Goal: Communication & Community: Share content

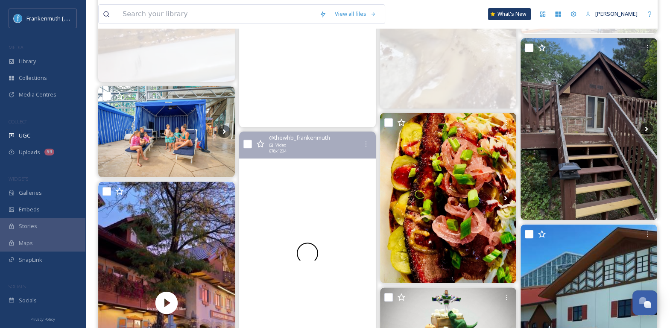
scroll to position [645, 0]
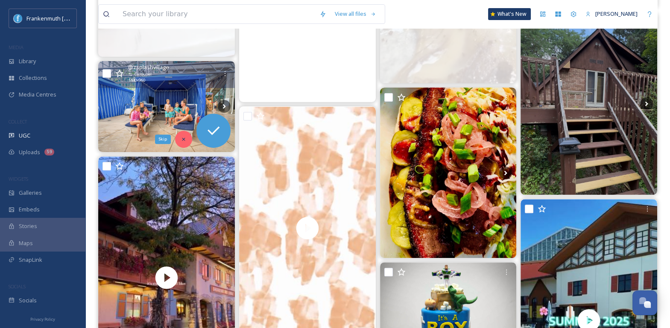
click at [184, 141] on icon at bounding box center [184, 139] width 6 height 6
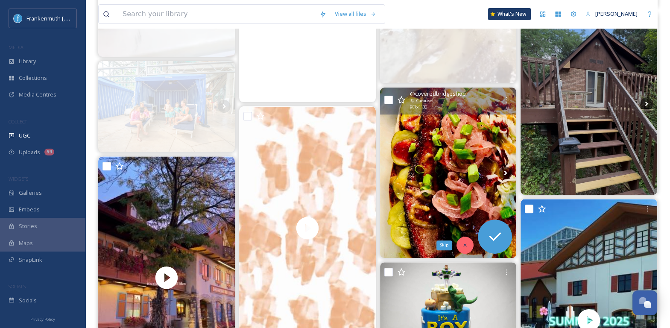
click at [469, 247] on div "Skip" at bounding box center [464, 245] width 17 height 17
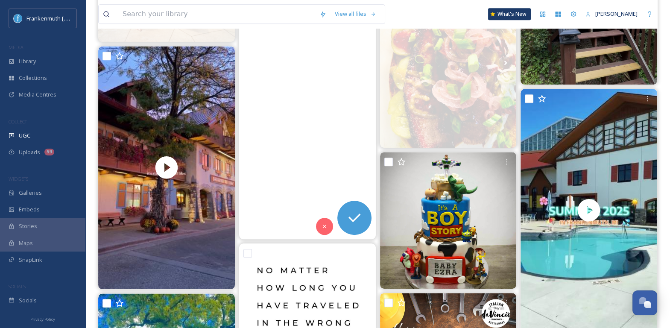
scroll to position [756, 0]
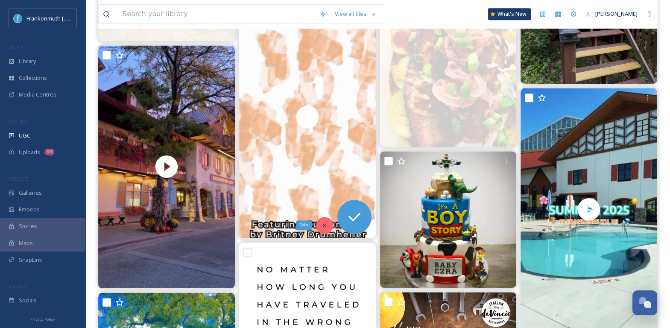
click at [330, 224] on div "Skip" at bounding box center [324, 225] width 17 height 17
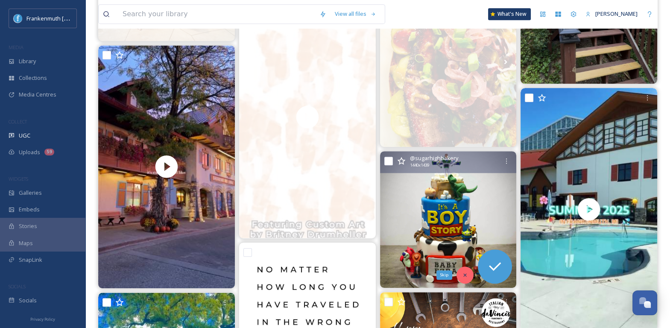
click at [465, 275] on icon at bounding box center [465, 275] width 6 height 6
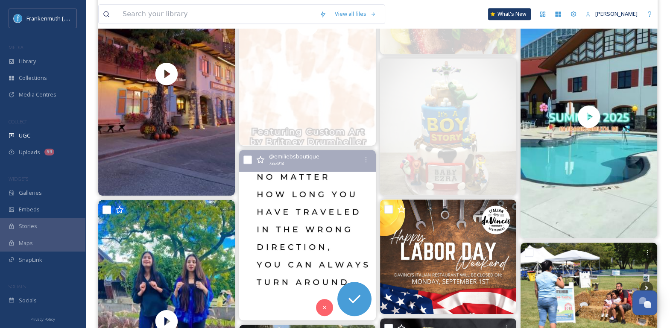
scroll to position [950, 0]
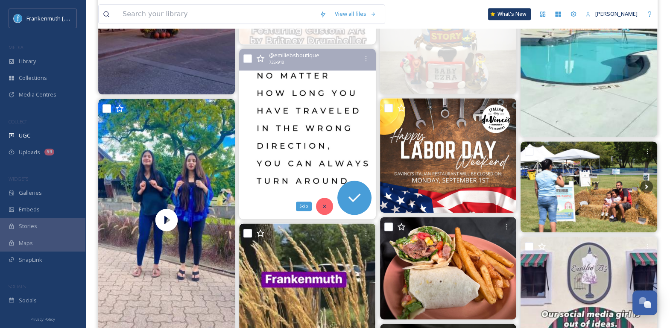
click at [323, 201] on div "Skip" at bounding box center [324, 206] width 17 height 17
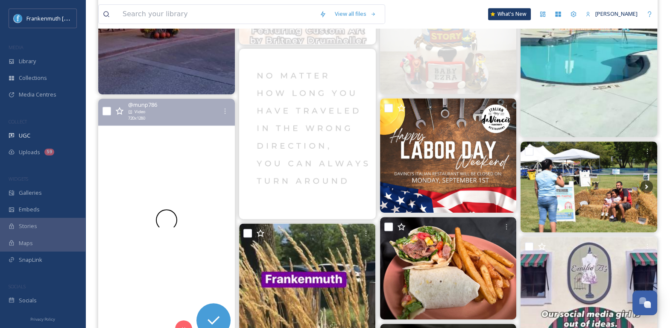
click at [204, 167] on div at bounding box center [166, 220] width 137 height 243
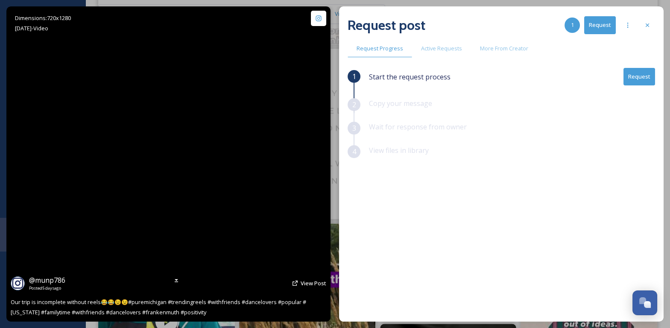
click at [217, 130] on video "Our trip is incomplete without reels😂😂😉😉#puremichigan #trendingreels #withfrien…" at bounding box center [168, 163] width 177 height 315
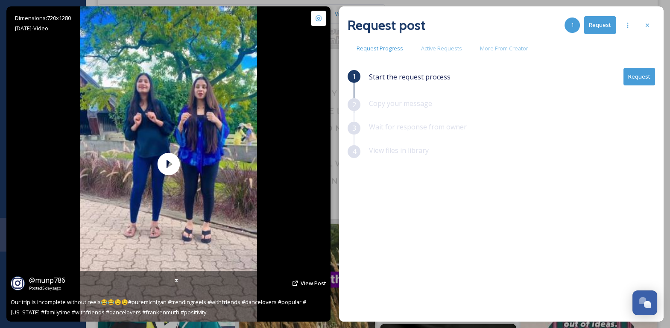
click at [314, 282] on span "View Post" at bounding box center [314, 283] width 26 height 8
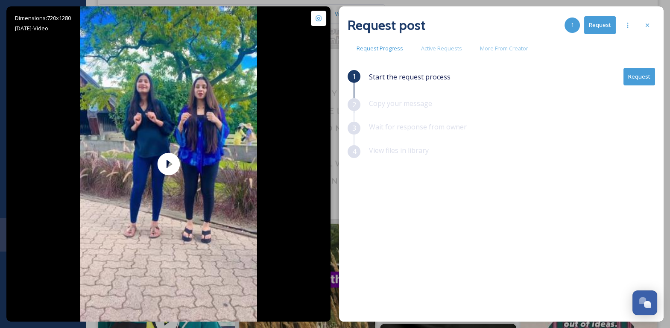
click at [657, 28] on div "Request post 1 Request Request Progress Active Requests More From Creator 1 Sta…" at bounding box center [501, 163] width 324 height 315
click at [649, 28] on icon at bounding box center [647, 25] width 7 height 7
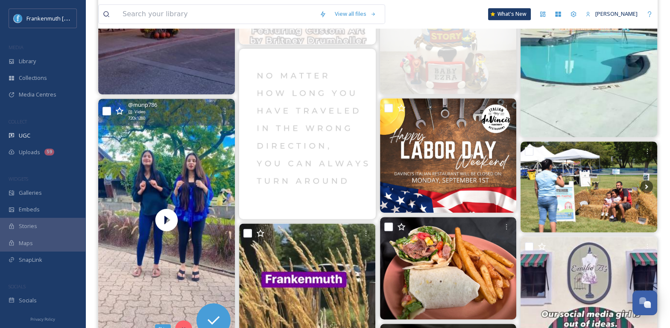
click at [181, 322] on div "Skip" at bounding box center [183, 328] width 17 height 17
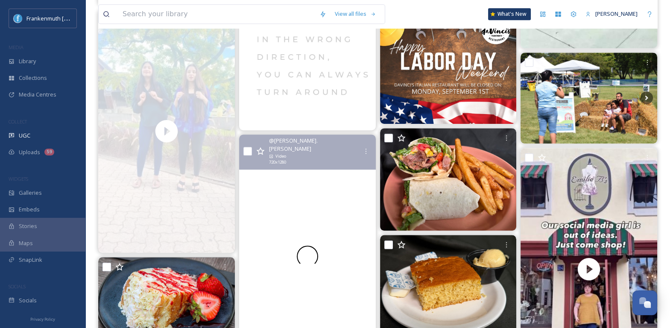
scroll to position [1079, 0]
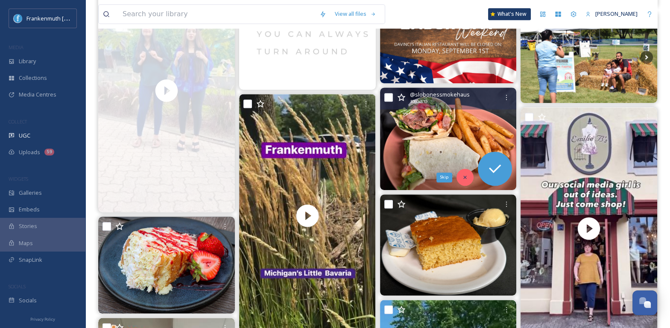
click at [465, 179] on icon at bounding box center [465, 177] width 6 height 6
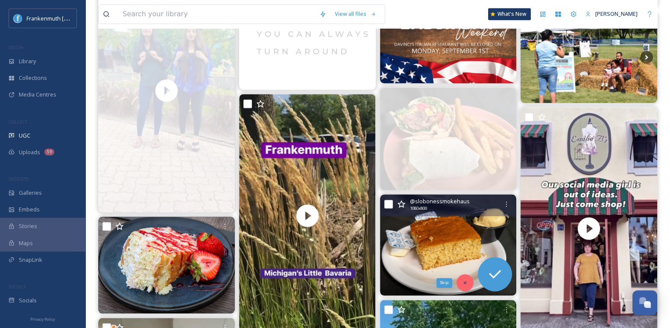
click at [464, 278] on div "Skip" at bounding box center [464, 282] width 17 height 17
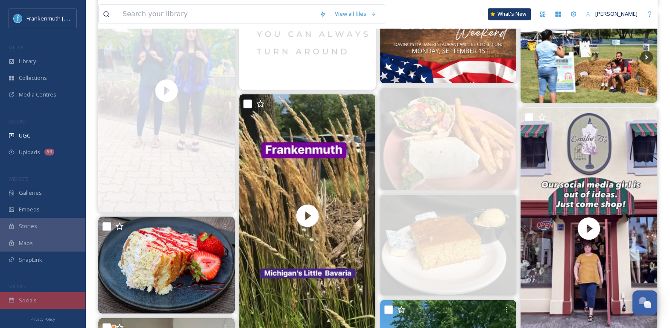
click at [71, 299] on div "Socials" at bounding box center [42, 300] width 85 height 17
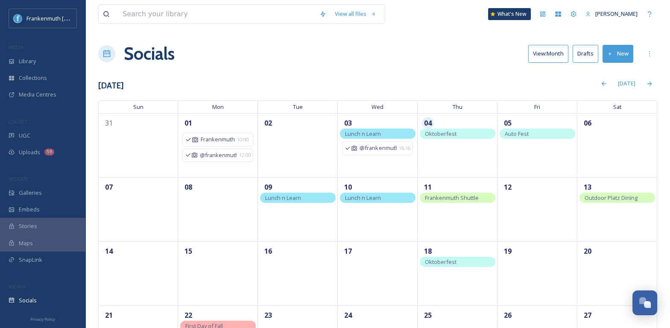
click at [428, 137] on div "Oktoberfest" at bounding box center [458, 134] width 76 height 10
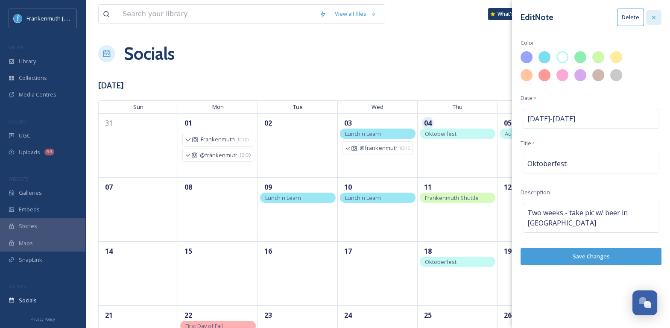
click at [656, 16] on icon at bounding box center [653, 17] width 7 height 7
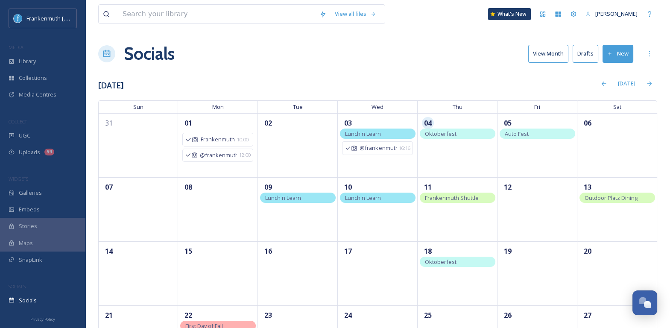
click at [536, 135] on div "Auto Fest" at bounding box center [538, 134] width 76 height 10
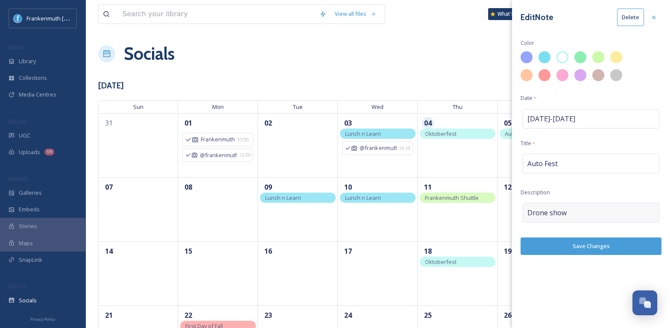
click at [590, 213] on div "Drone show" at bounding box center [591, 213] width 137 height 20
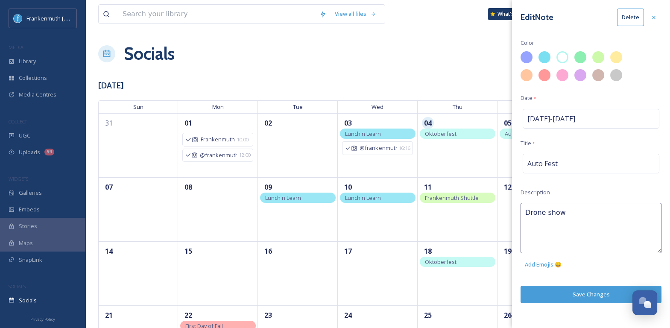
click at [590, 213] on textarea "Drone show" at bounding box center [590, 228] width 141 height 50
type textarea "Schedule of events"
click at [601, 286] on div "Edit Note Delete Color Date * [DATE] - [DATE] Title * Auto Fest Description Sch…" at bounding box center [591, 164] width 158 height 328
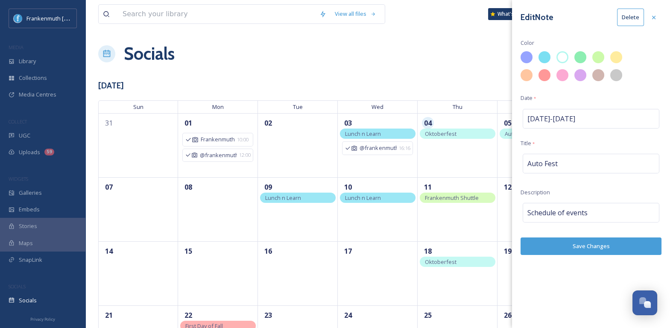
click at [608, 240] on button "Save Changes" at bounding box center [590, 246] width 141 height 18
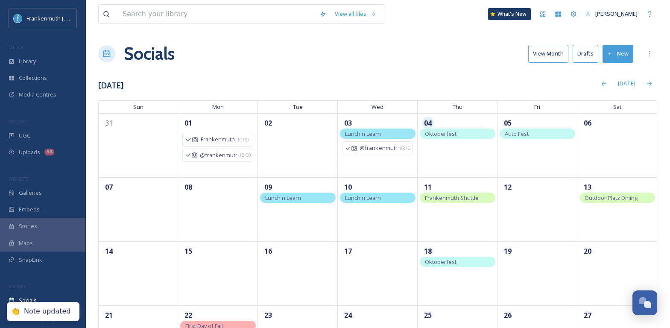
click at [626, 136] on div "06" at bounding box center [617, 145] width 80 height 64
click at [640, 152] on div "+ Note" at bounding box center [638, 148] width 21 height 21
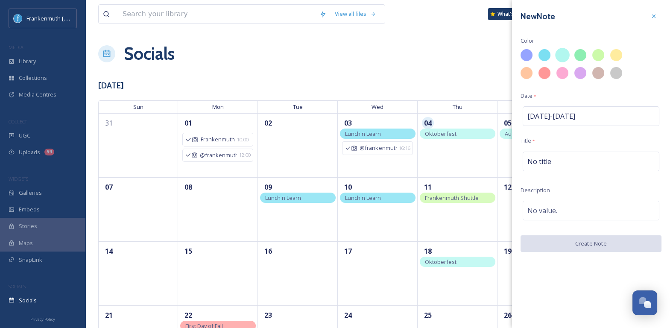
click at [563, 54] on div at bounding box center [562, 55] width 15 height 15
click at [558, 152] on div "No title" at bounding box center [591, 162] width 137 height 20
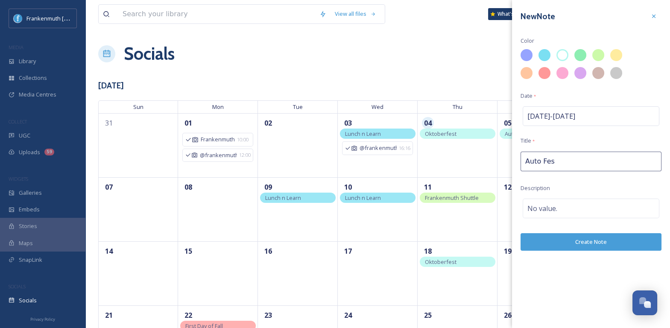
type input "Auto Fest"
click at [549, 213] on div "No value." at bounding box center [591, 209] width 137 height 20
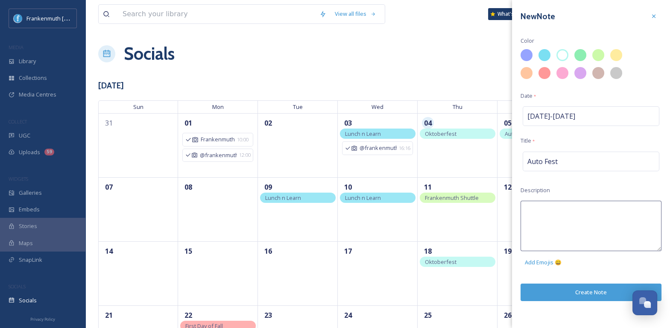
click at [549, 213] on textarea at bounding box center [590, 226] width 141 height 50
type textarea "Reel?"
click at [573, 292] on div "New Note Color Date * [DATE] - [DATE] Title * Auto Fest Description Reel? Add E…" at bounding box center [591, 164] width 158 height 328
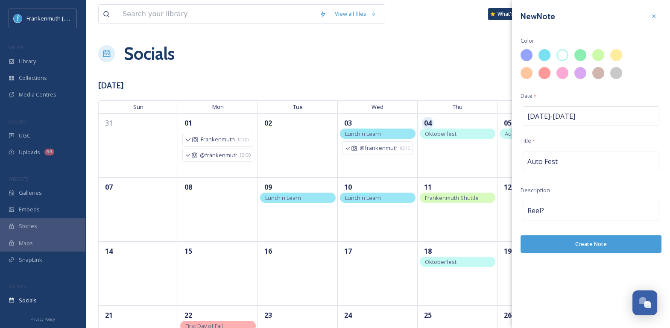
click at [583, 245] on button "Create Note" at bounding box center [590, 244] width 141 height 18
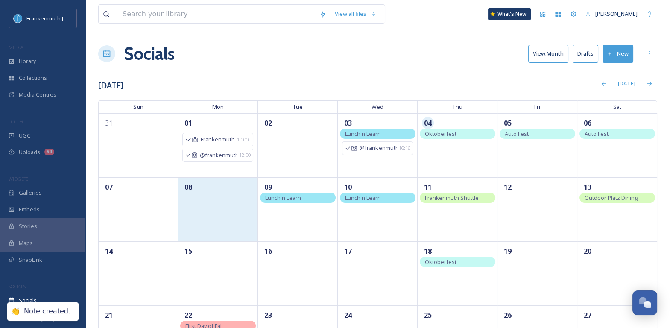
click at [251, 205] on div "08" at bounding box center [218, 209] width 80 height 64
click at [250, 199] on div "08" at bounding box center [218, 209] width 80 height 64
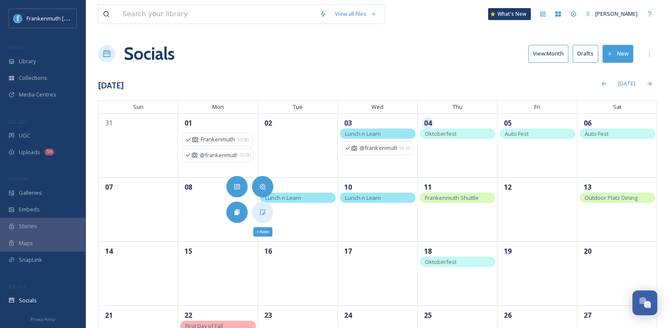
click at [257, 211] on div "+ Note" at bounding box center [262, 212] width 21 height 21
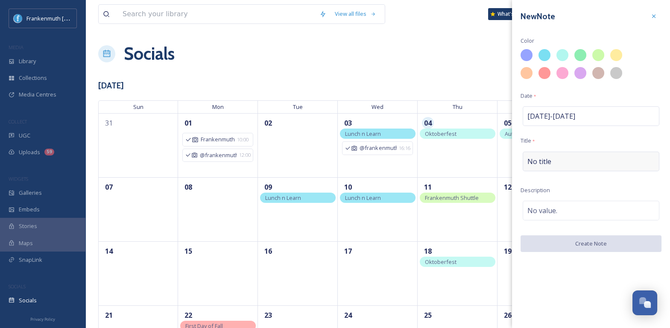
click at [579, 161] on div "No title" at bounding box center [591, 162] width 137 height 20
click at [579, 161] on input at bounding box center [590, 162] width 141 height 20
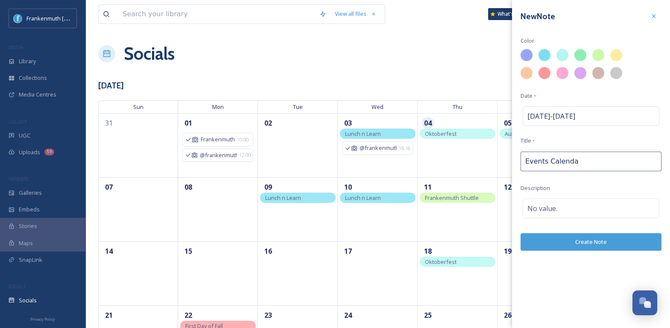
type input "Events Calendar"
click at [583, 162] on input "Events Calendar" at bounding box center [590, 162] width 141 height 20
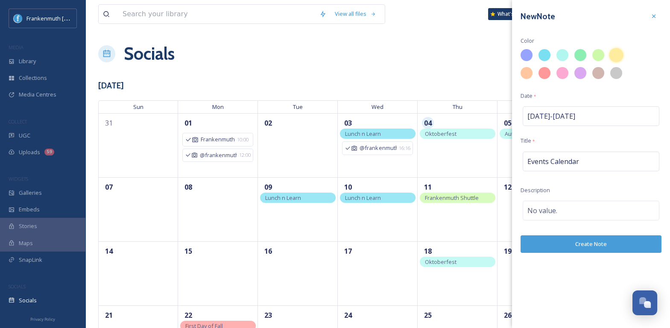
click at [617, 53] on div at bounding box center [616, 55] width 15 height 15
click at [594, 240] on button "Create Note" at bounding box center [590, 244] width 141 height 18
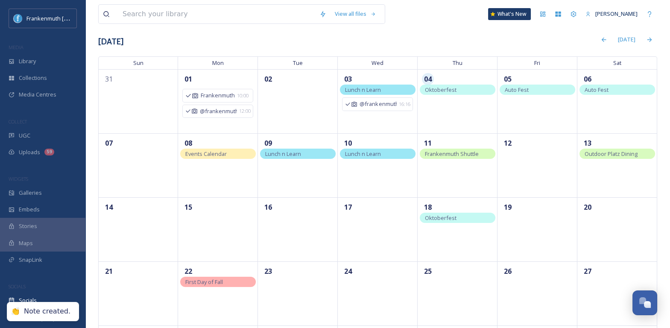
scroll to position [83, 0]
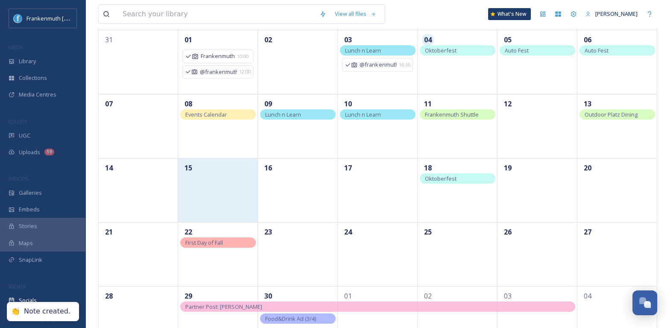
click at [245, 189] on div "15" at bounding box center [218, 190] width 80 height 64
click at [227, 190] on div "15" at bounding box center [218, 190] width 80 height 64
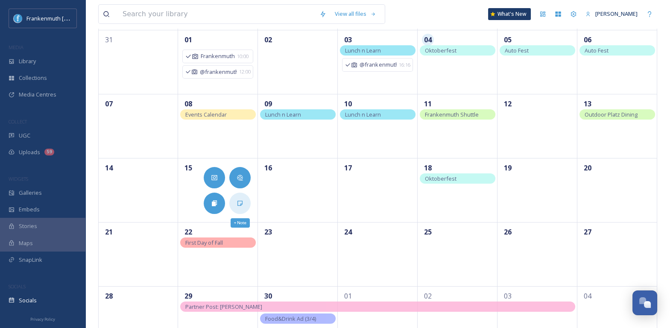
click at [243, 203] on div "+ Note" at bounding box center [239, 203] width 21 height 21
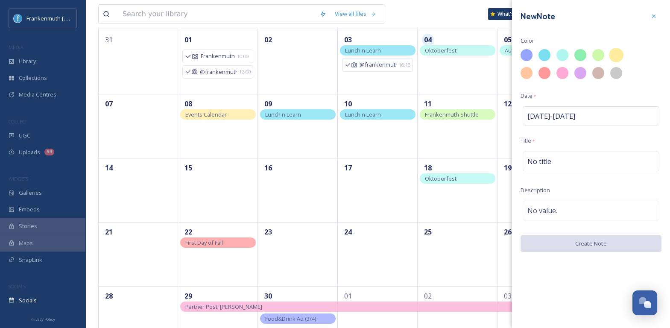
click at [621, 51] on div at bounding box center [616, 55] width 15 height 15
click at [557, 159] on div "No title" at bounding box center [591, 162] width 137 height 20
click at [557, 159] on input at bounding box center [590, 162] width 141 height 20
type input "Events Calendar"
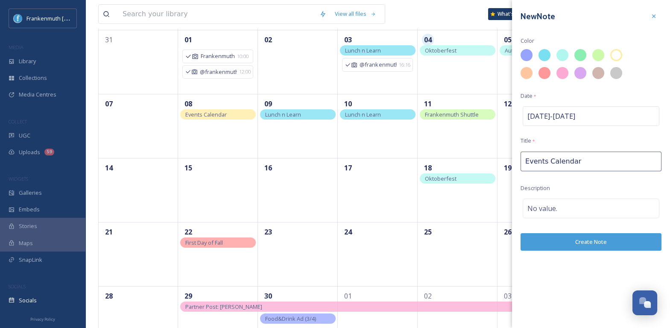
click at [604, 225] on div "New Note Color Date * [DATE] - [DATE] Title * Events Calendar Description No va…" at bounding box center [591, 129] width 158 height 259
click at [604, 240] on button "Create Note" at bounding box center [590, 244] width 141 height 18
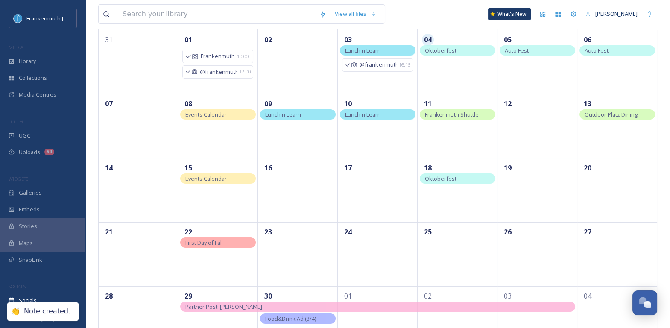
scroll to position [114, 0]
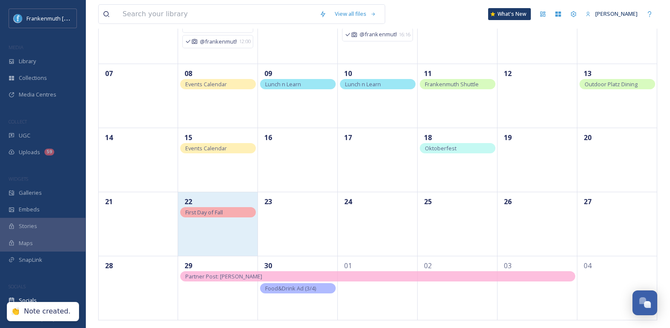
click at [204, 237] on div "22" at bounding box center [218, 224] width 80 height 64
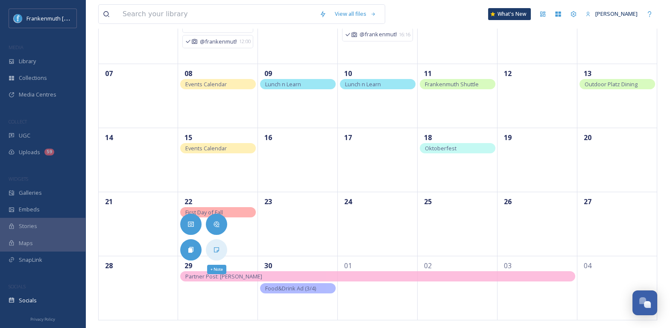
click at [223, 247] on div "+ Note" at bounding box center [216, 249] width 21 height 21
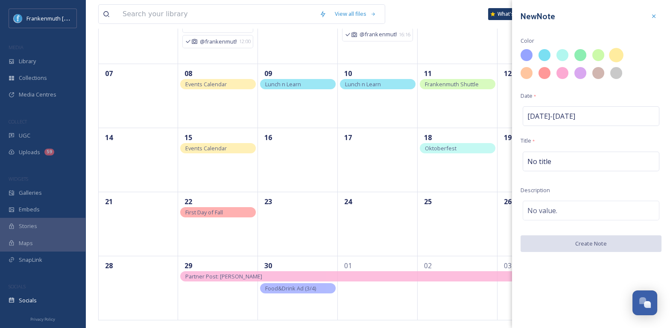
click at [619, 53] on div at bounding box center [616, 55] width 15 height 15
click at [579, 155] on div "No title" at bounding box center [591, 162] width 137 height 20
type input "Events Calendar"
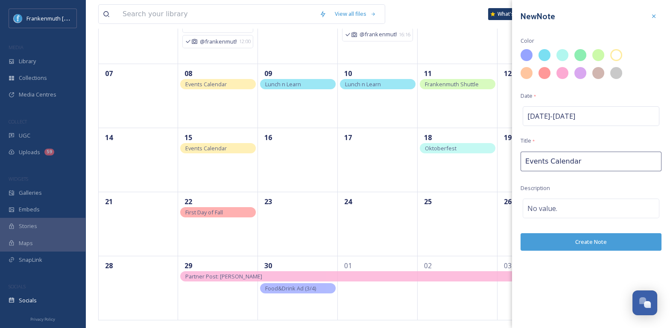
click at [611, 239] on button "Create Note" at bounding box center [590, 242] width 141 height 18
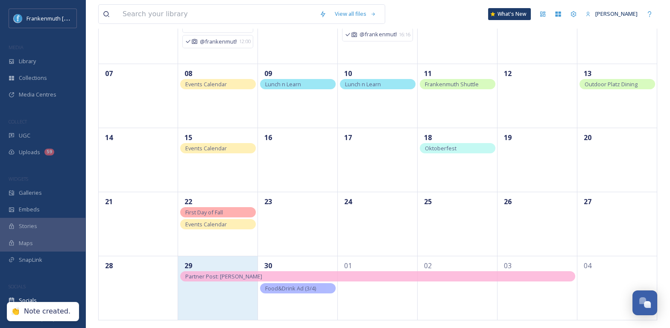
click at [224, 312] on div "29" at bounding box center [218, 288] width 80 height 64
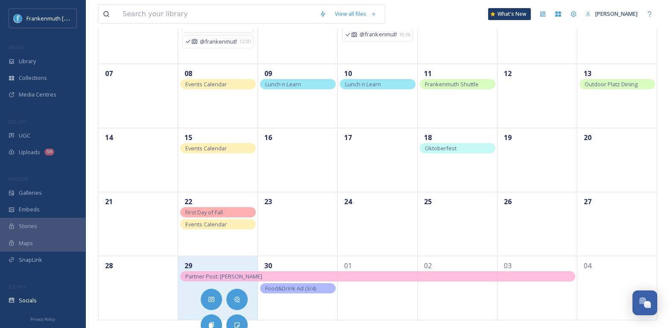
click at [242, 315] on div "29" at bounding box center [218, 288] width 80 height 64
click at [231, 291] on div "29" at bounding box center [218, 288] width 80 height 64
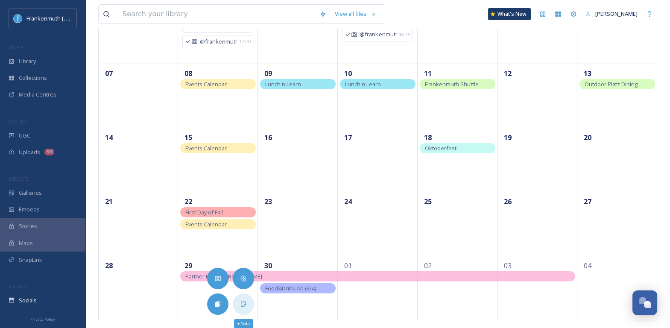
click at [243, 301] on icon at bounding box center [243, 303] width 5 height 5
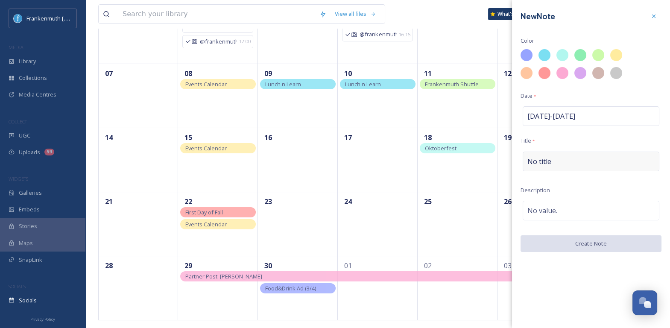
click at [574, 152] on div "No title" at bounding box center [591, 162] width 137 height 20
type input "Events Calendar"
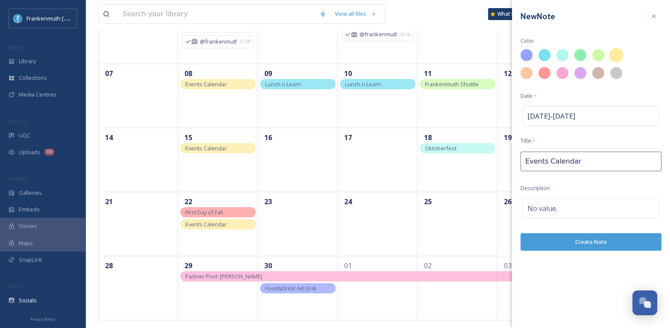
click at [613, 55] on div at bounding box center [616, 55] width 15 height 15
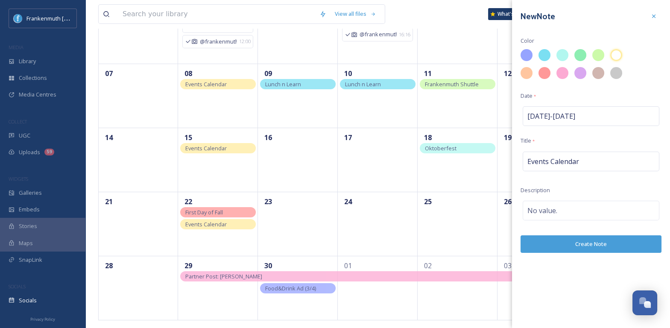
click at [572, 244] on button "Create Note" at bounding box center [590, 244] width 141 height 18
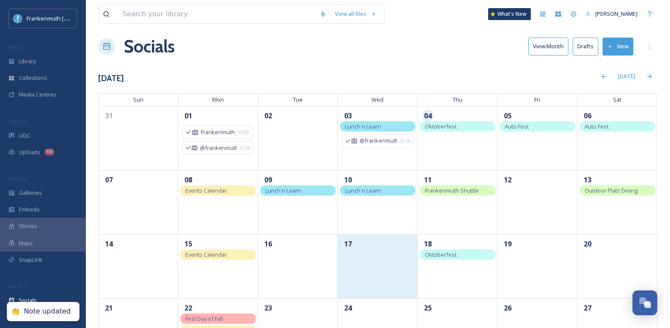
scroll to position [0, 0]
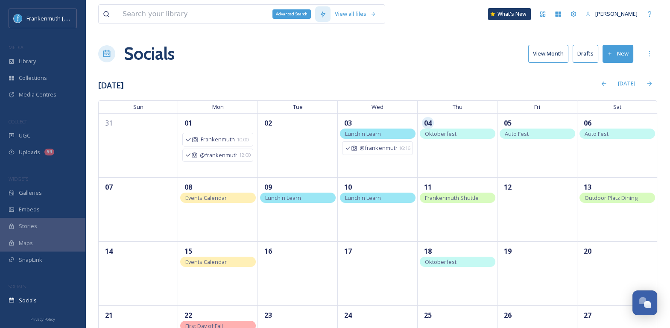
drag, startPoint x: 314, startPoint y: 291, endPoint x: 317, endPoint y: 9, distance: 281.4
click at [43, 127] on div "UGC" at bounding box center [42, 135] width 85 height 17
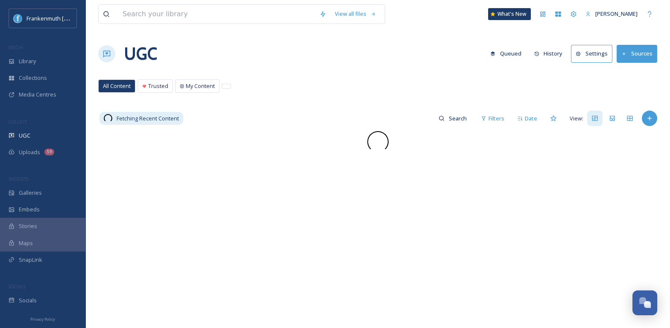
click at [43, 127] on div "UGC" at bounding box center [42, 135] width 85 height 17
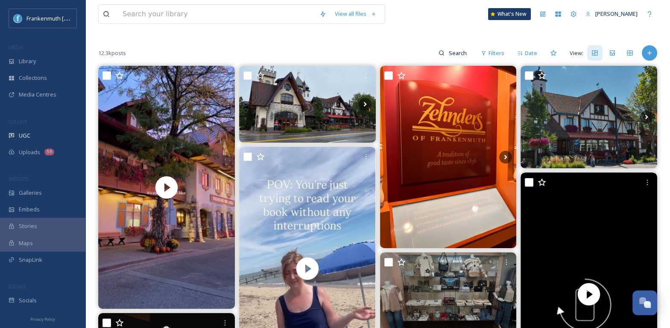
scroll to position [66, 0]
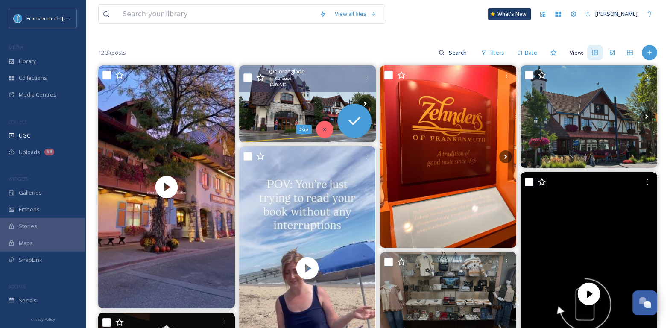
click at [323, 129] on icon at bounding box center [324, 129] width 6 height 6
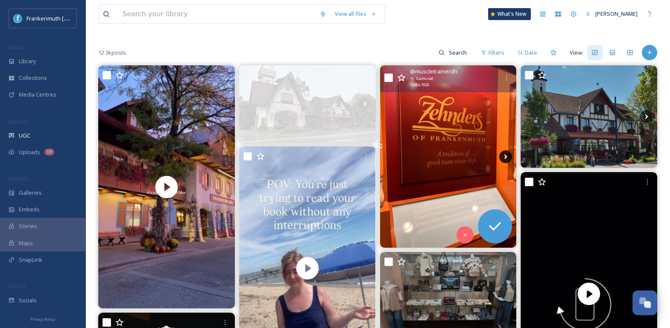
click at [506, 157] on icon at bounding box center [505, 156] width 13 height 13
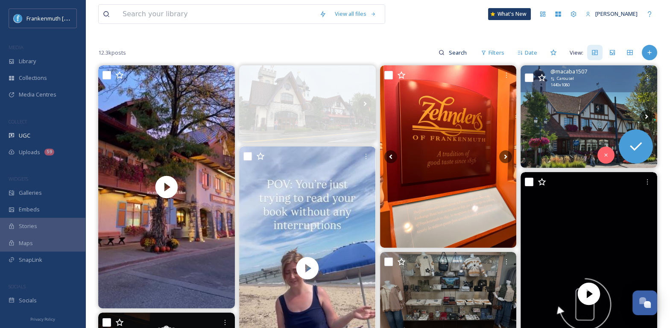
click at [590, 124] on img at bounding box center [588, 116] width 137 height 102
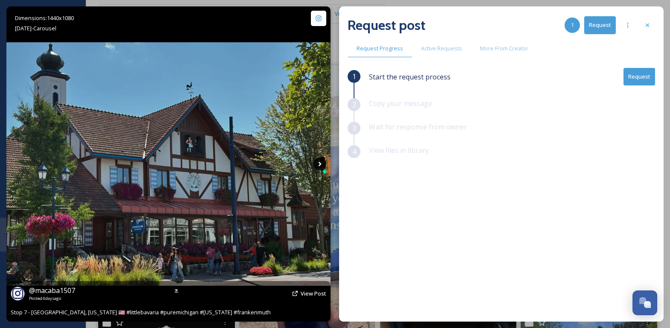
click at [321, 167] on icon at bounding box center [319, 164] width 13 height 13
click at [320, 164] on icon at bounding box center [320, 164] width 3 height 5
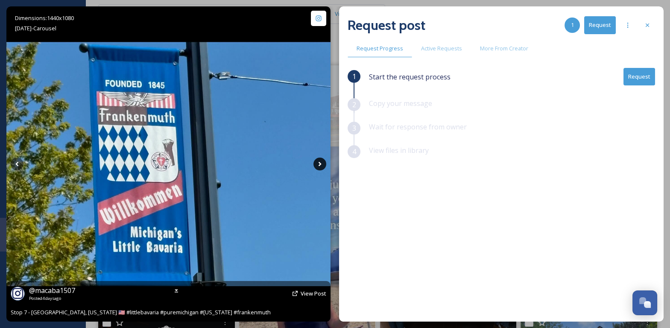
click at [319, 163] on icon at bounding box center [319, 164] width 13 height 13
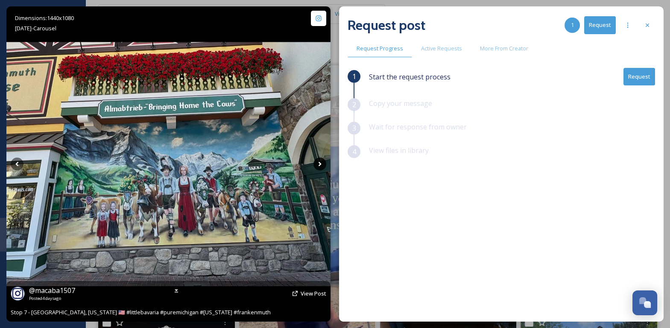
click at [319, 163] on icon at bounding box center [319, 164] width 13 height 13
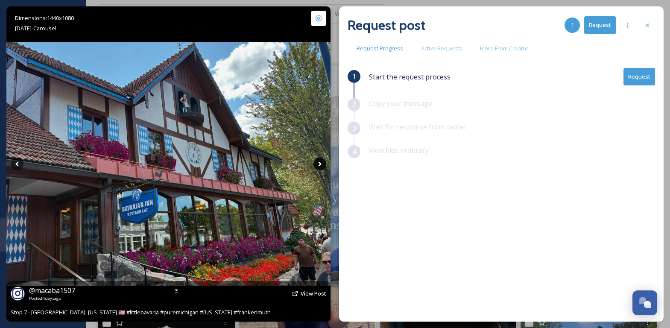
click at [319, 163] on icon at bounding box center [319, 164] width 13 height 13
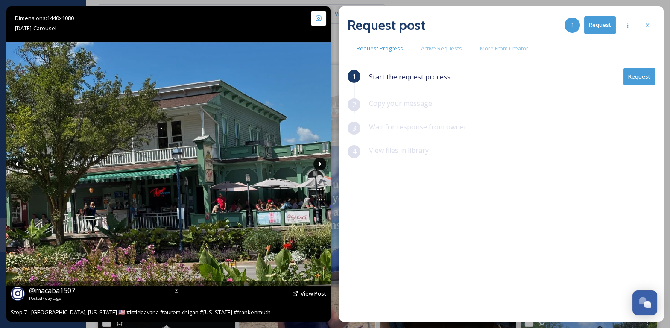
click at [319, 163] on icon at bounding box center [319, 164] width 13 height 13
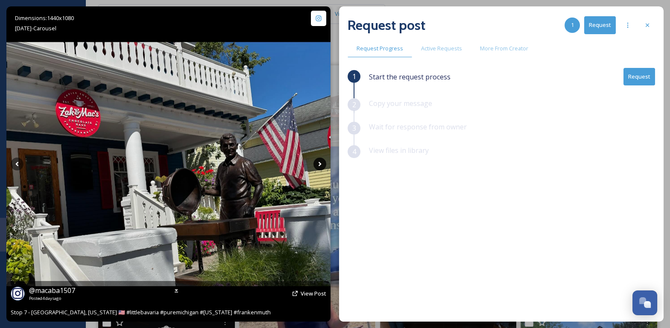
click at [319, 163] on icon at bounding box center [319, 164] width 13 height 13
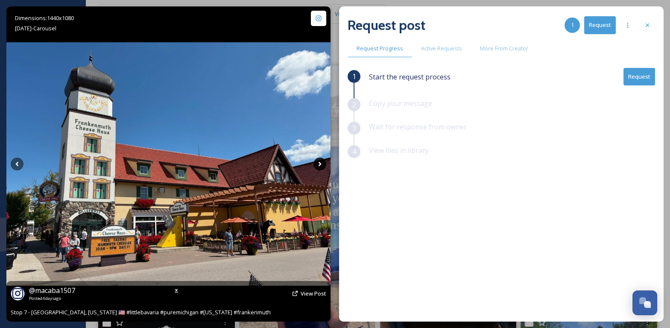
click at [320, 163] on icon at bounding box center [320, 164] width 3 height 5
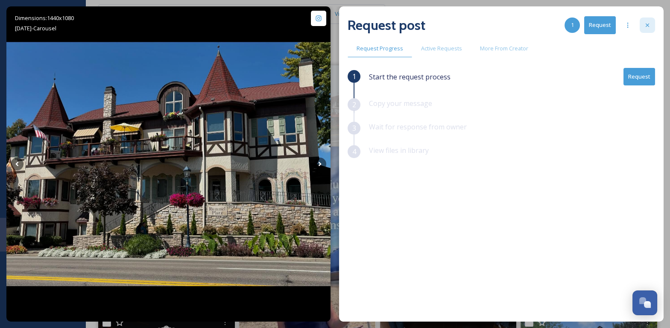
click at [649, 25] on icon at bounding box center [647, 25] width 7 height 7
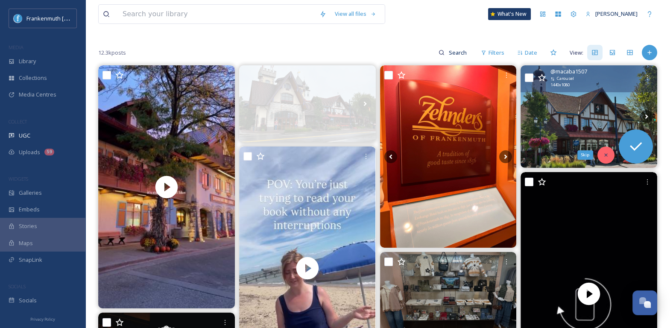
click at [605, 154] on icon at bounding box center [605, 154] width 3 height 3
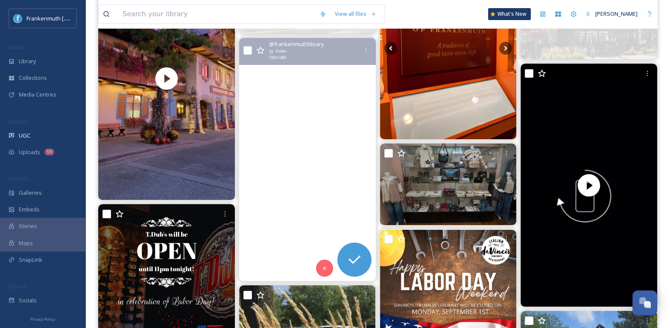
scroll to position [175, 0]
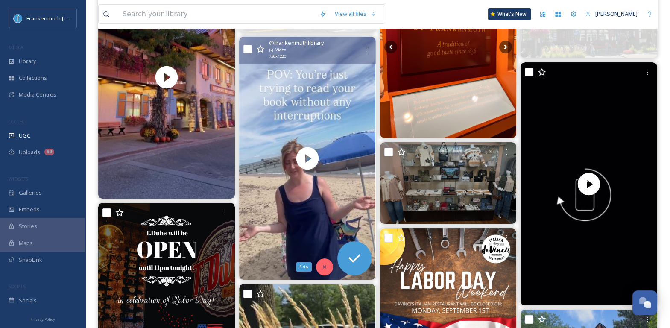
click at [326, 264] on icon at bounding box center [324, 267] width 6 height 6
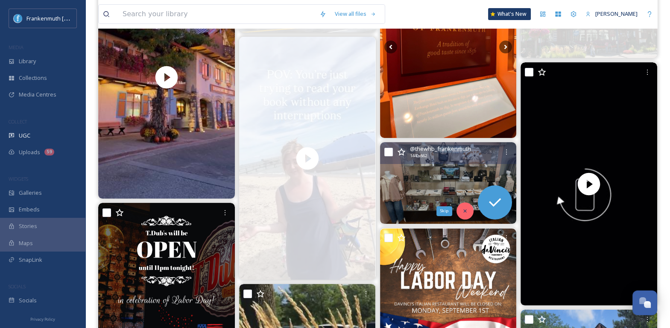
click at [465, 217] on div "Skip" at bounding box center [464, 210] width 17 height 17
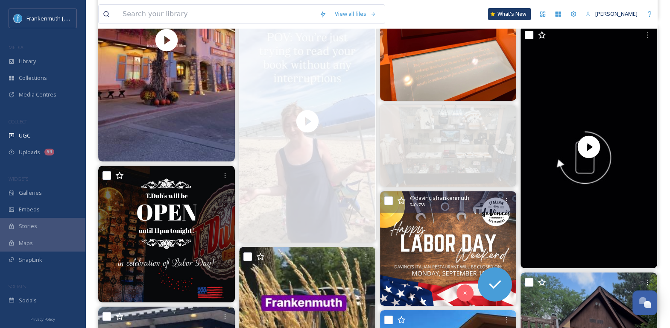
scroll to position [219, 0]
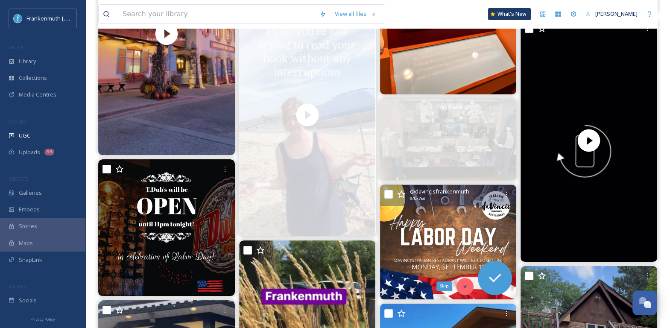
click at [463, 290] on div "Skip" at bounding box center [464, 286] width 17 height 17
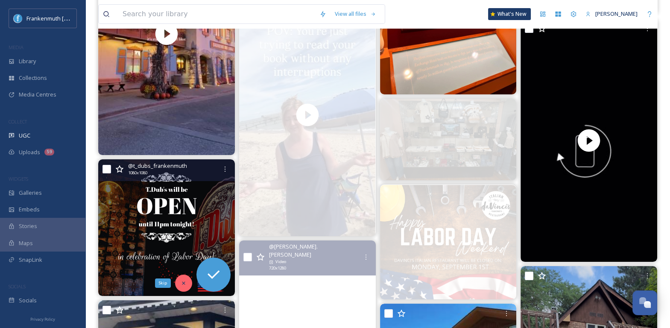
click at [182, 287] on div "Skip" at bounding box center [183, 283] width 17 height 17
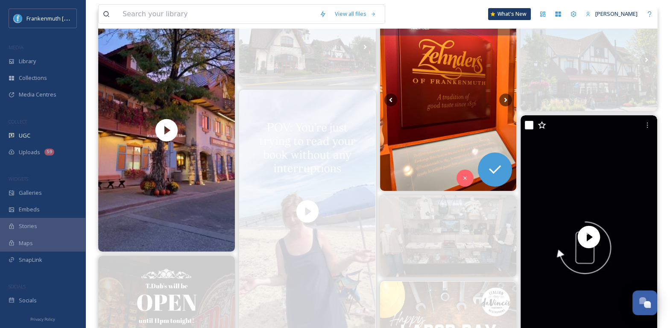
scroll to position [117, 0]
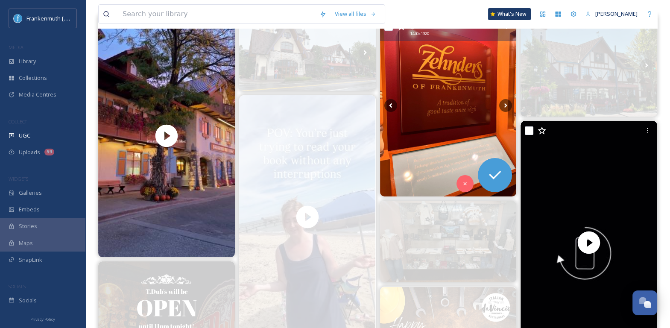
click at [472, 89] on img at bounding box center [448, 105] width 137 height 182
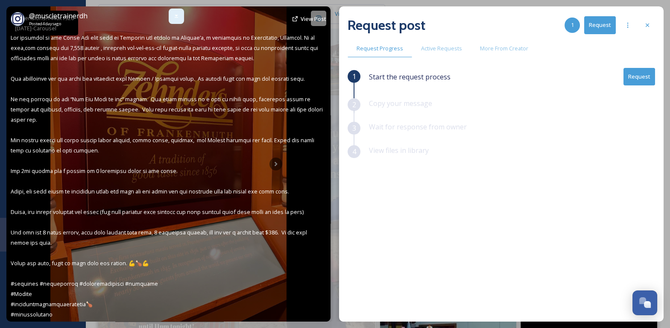
click at [178, 16] on icon at bounding box center [176, 16] width 7 height 7
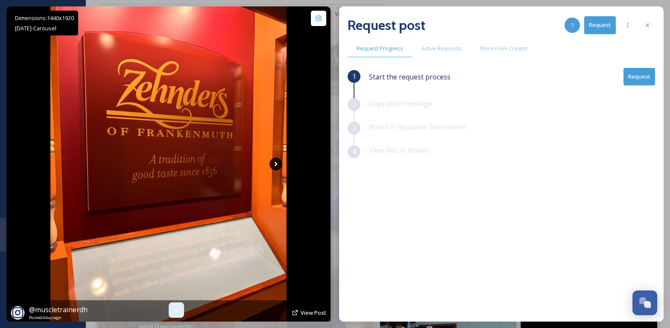
click at [275, 161] on icon at bounding box center [275, 164] width 13 height 13
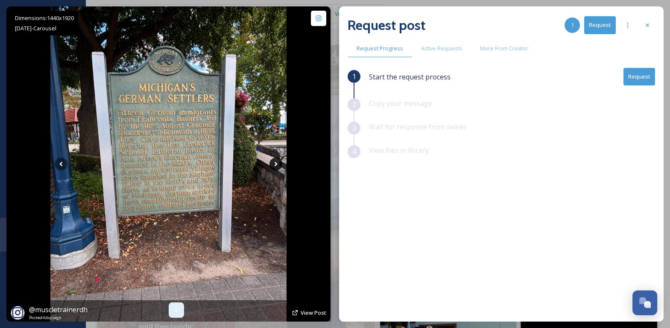
click at [275, 161] on icon at bounding box center [275, 164] width 13 height 13
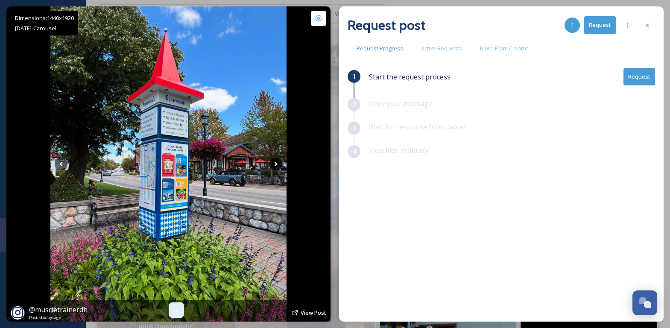
click at [275, 161] on icon at bounding box center [275, 164] width 13 height 13
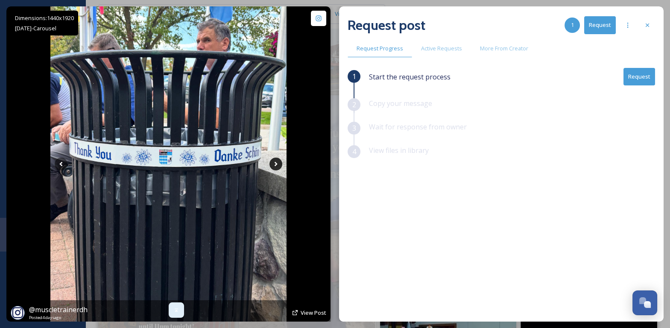
click at [275, 161] on icon at bounding box center [275, 164] width 13 height 13
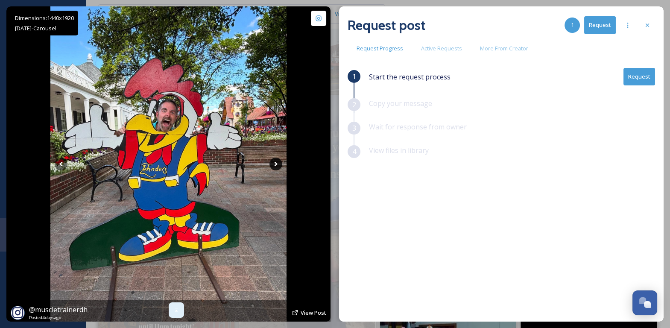
click at [275, 161] on icon at bounding box center [275, 164] width 13 height 13
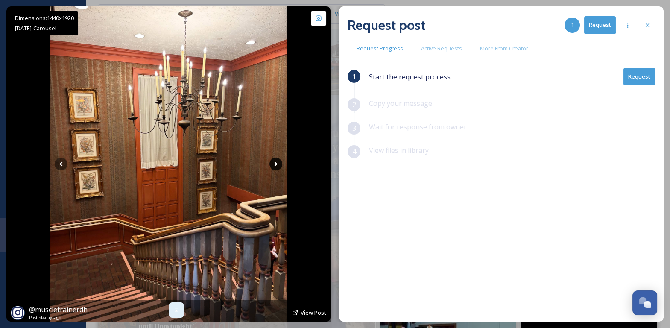
click at [275, 161] on icon at bounding box center [275, 164] width 13 height 13
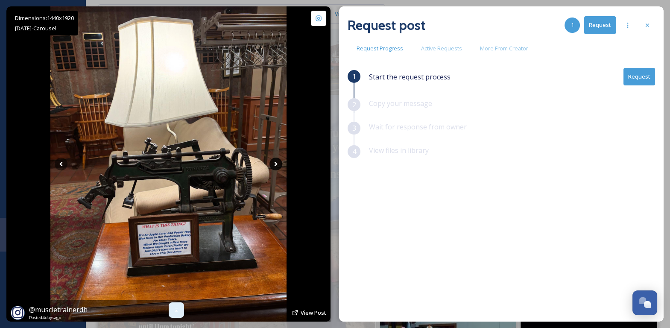
click at [275, 161] on icon at bounding box center [275, 164] width 13 height 13
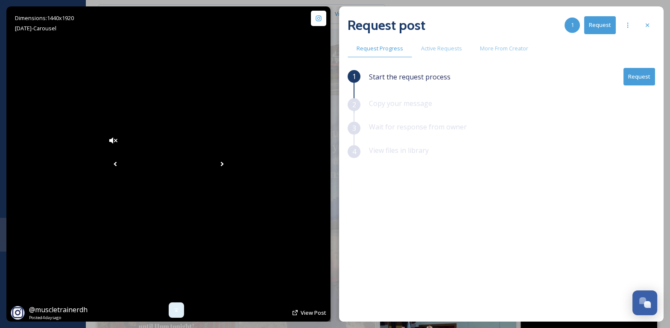
click at [228, 161] on icon at bounding box center [222, 164] width 13 height 13
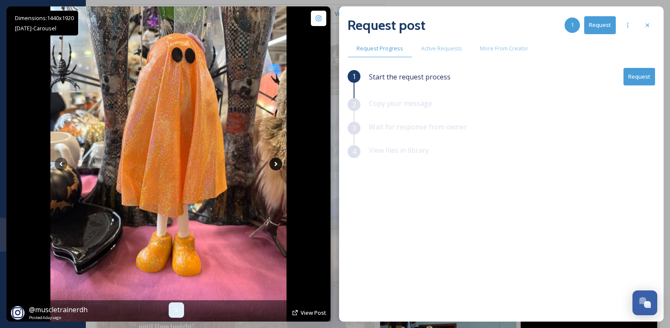
click at [275, 161] on icon at bounding box center [275, 164] width 13 height 13
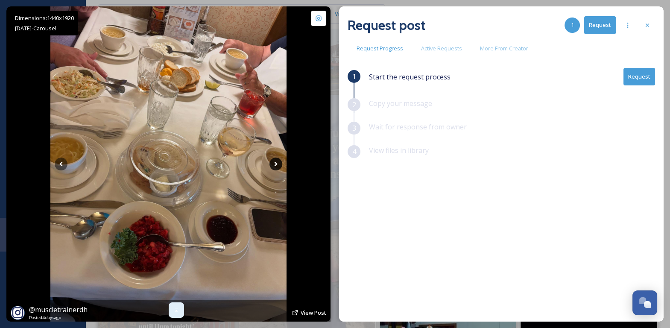
click at [275, 161] on icon at bounding box center [275, 164] width 13 height 13
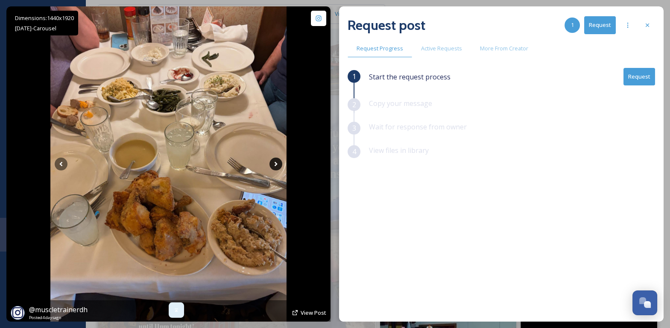
click at [275, 161] on icon at bounding box center [275, 164] width 13 height 13
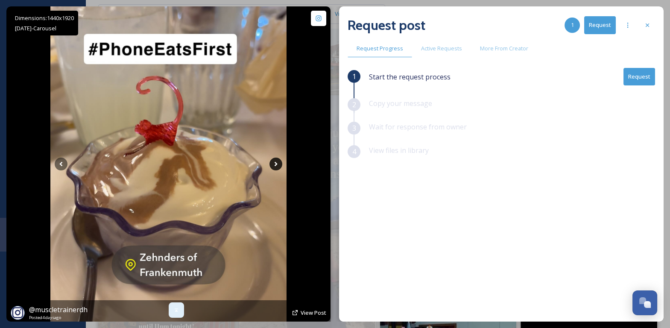
click at [275, 161] on icon at bounding box center [275, 164] width 13 height 13
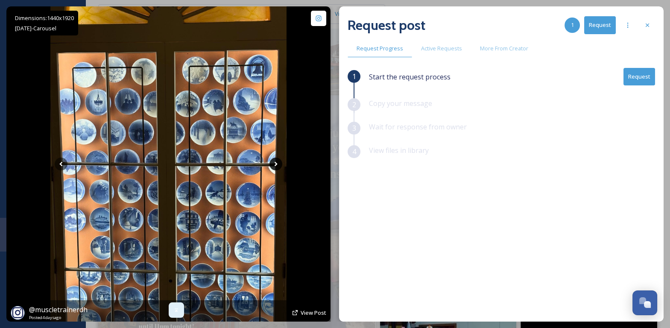
click at [275, 161] on icon at bounding box center [275, 164] width 13 height 13
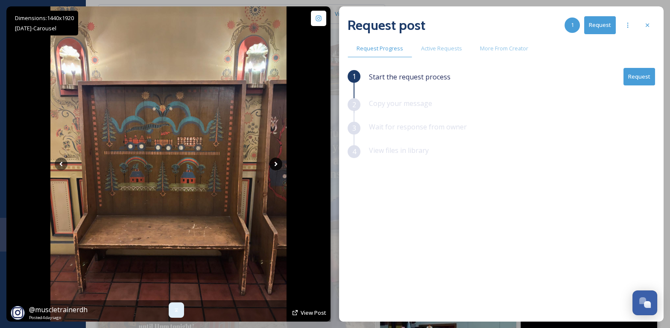
click at [275, 161] on icon at bounding box center [275, 164] width 13 height 13
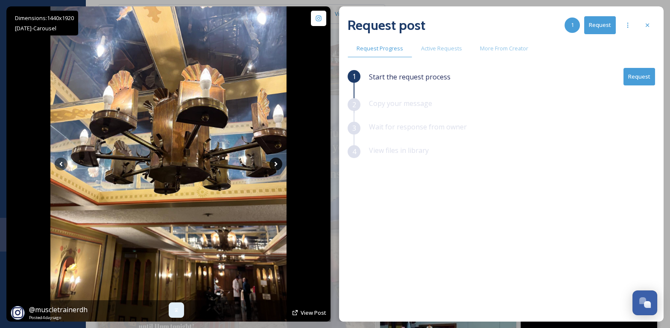
click at [275, 161] on icon at bounding box center [275, 164] width 13 height 13
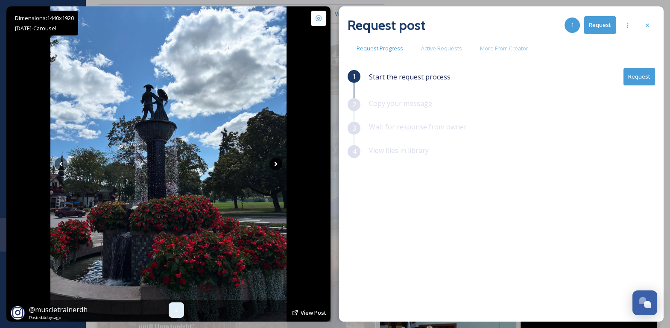
click at [275, 161] on icon at bounding box center [275, 164] width 13 height 13
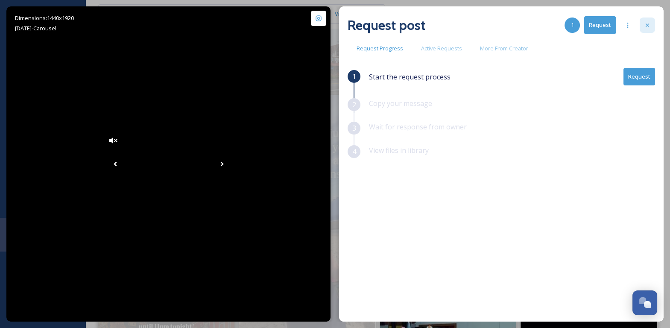
click at [646, 24] on icon at bounding box center [647, 24] width 3 height 3
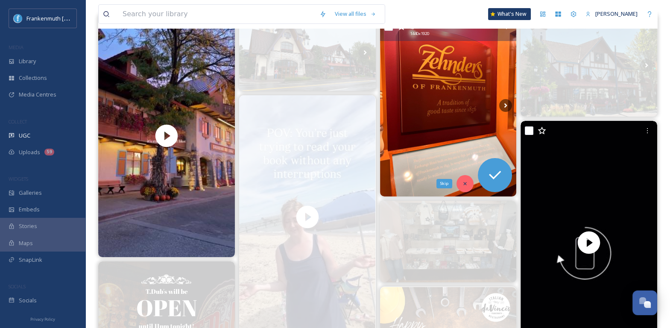
click at [466, 183] on icon at bounding box center [465, 183] width 3 height 3
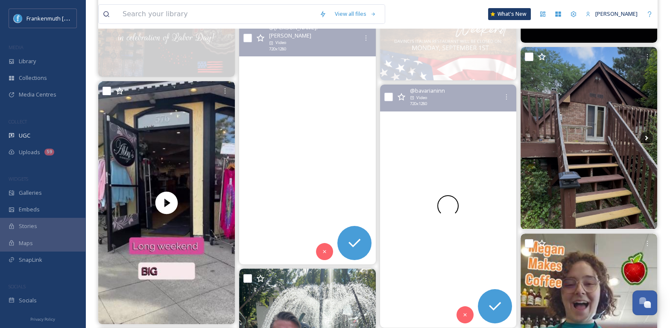
scroll to position [440, 0]
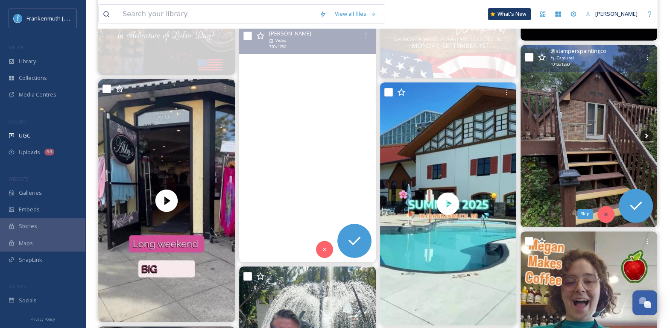
click at [604, 211] on icon at bounding box center [606, 214] width 6 height 6
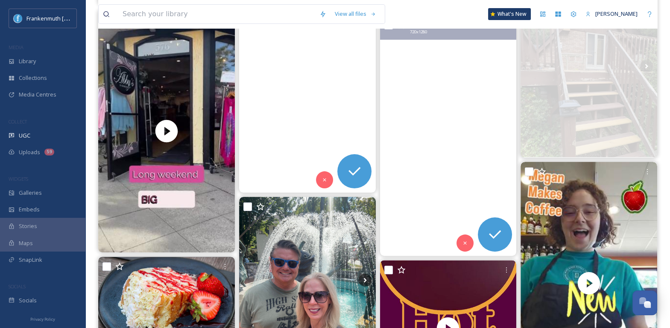
scroll to position [511, 0]
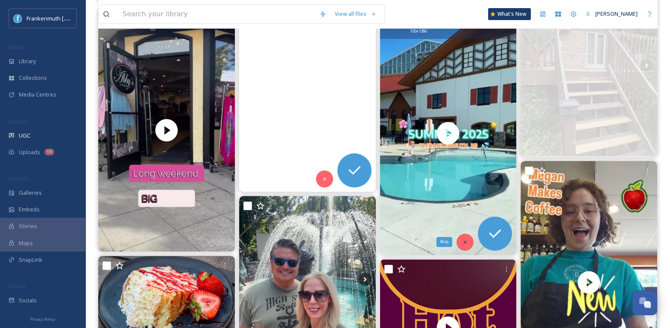
click at [465, 243] on icon at bounding box center [465, 242] width 6 height 6
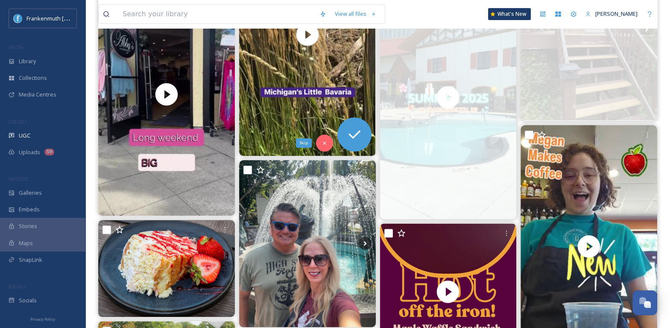
scroll to position [549, 0]
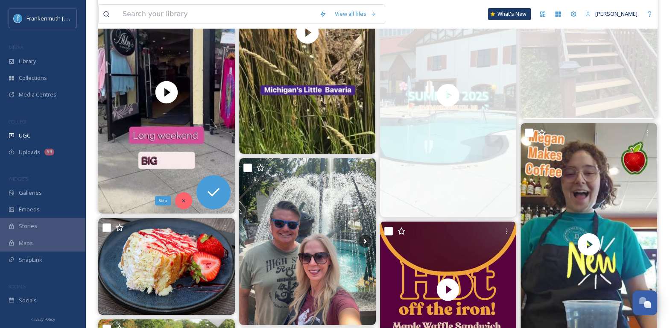
click at [183, 199] on icon at bounding box center [184, 201] width 6 height 6
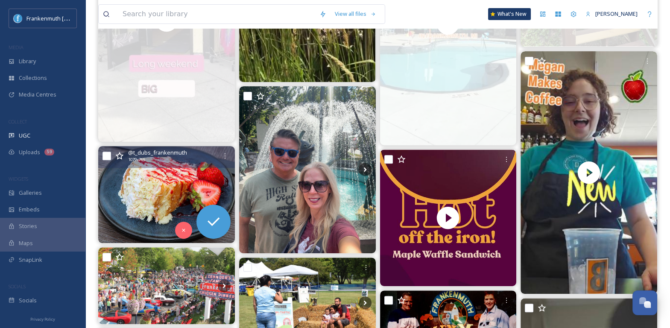
scroll to position [637, 0]
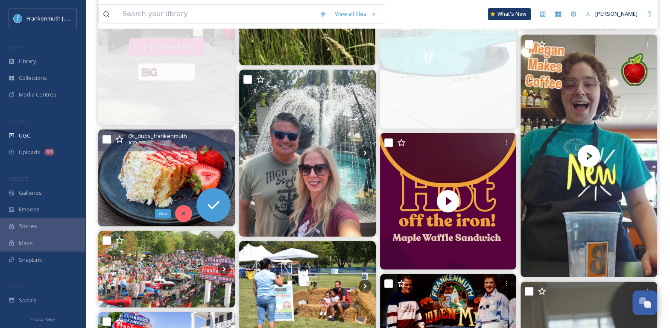
click at [181, 210] on icon at bounding box center [184, 213] width 6 height 6
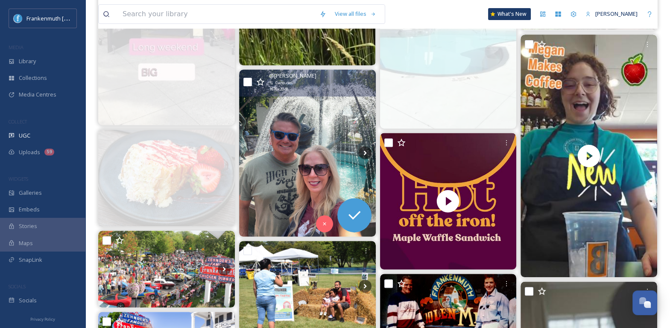
click at [295, 185] on img at bounding box center [307, 153] width 137 height 167
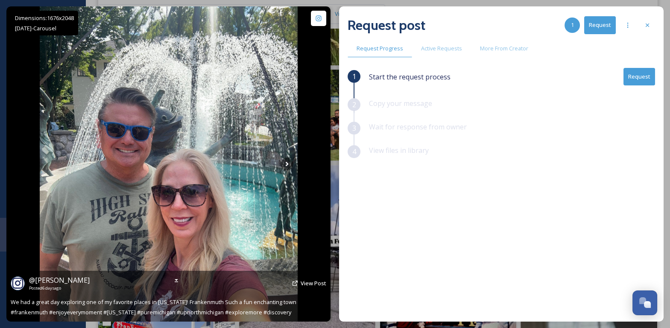
click at [285, 156] on img at bounding box center [169, 163] width 258 height 315
click at [291, 167] on icon at bounding box center [287, 164] width 13 height 13
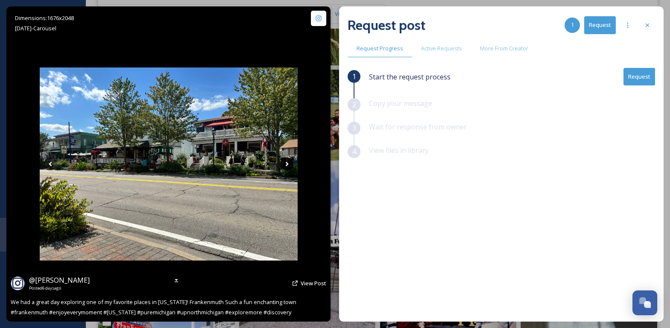
click at [288, 162] on icon at bounding box center [287, 164] width 13 height 13
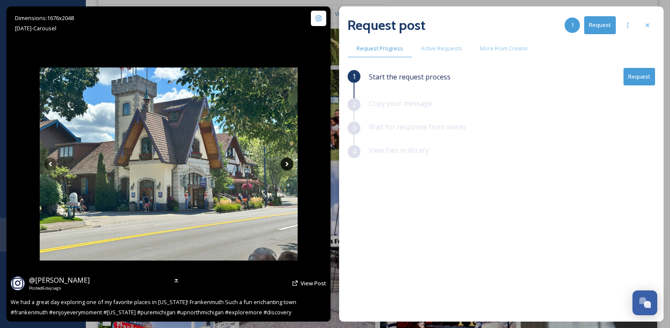
click at [288, 162] on icon at bounding box center [287, 164] width 13 height 13
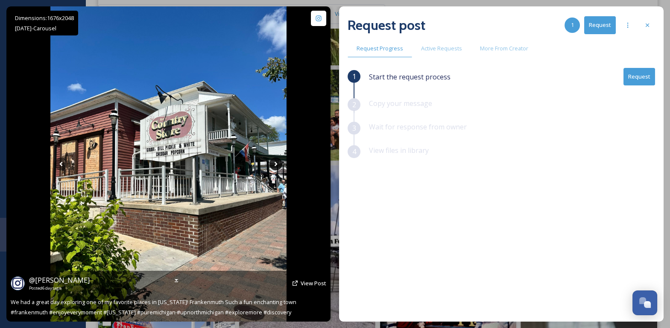
click at [288, 162] on div "Dimensions: 1676 x [DATE] - Carousel @ sharon_vesche Posted [DATE] View Post We…" at bounding box center [168, 163] width 324 height 315
click at [275, 164] on icon at bounding box center [275, 164] width 13 height 13
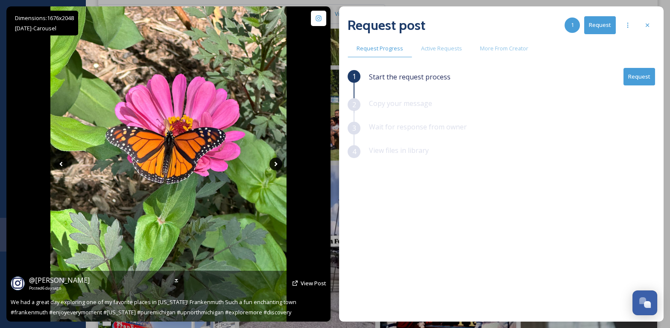
click at [275, 164] on icon at bounding box center [275, 164] width 13 height 13
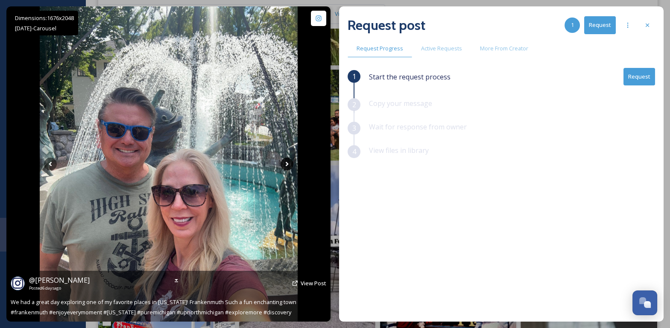
click at [286, 164] on icon at bounding box center [287, 164] width 13 height 13
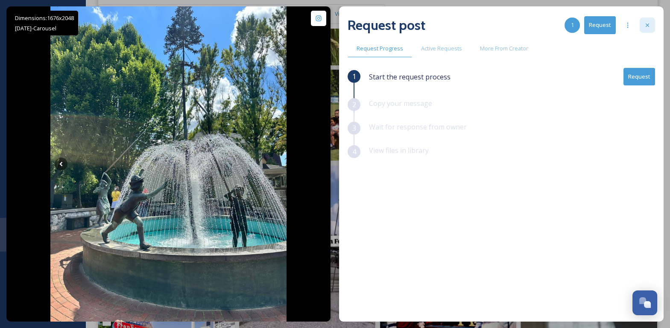
click at [648, 26] on icon at bounding box center [647, 24] width 3 height 3
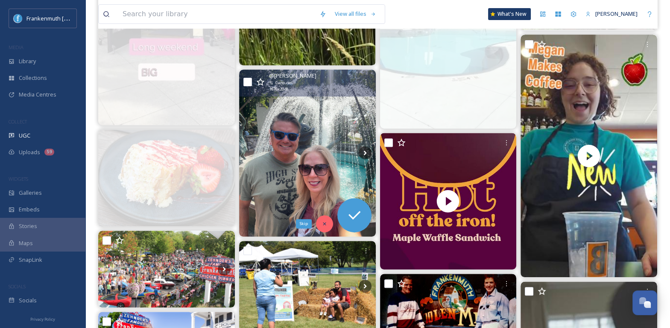
click at [322, 222] on icon at bounding box center [324, 224] width 6 height 6
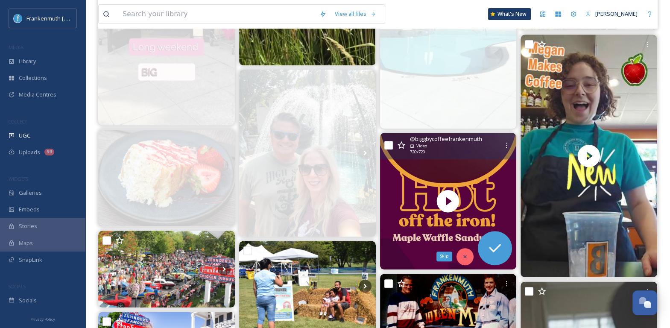
click at [462, 254] on icon at bounding box center [465, 257] width 6 height 6
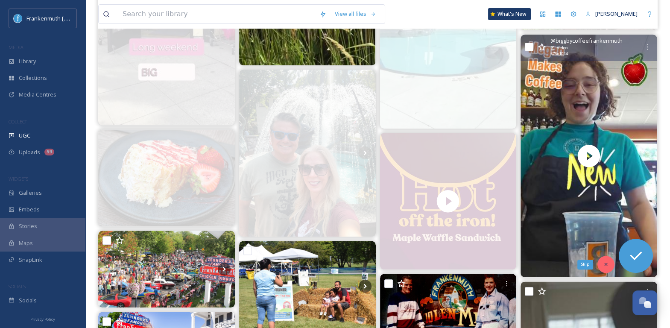
click at [603, 266] on icon at bounding box center [606, 264] width 6 height 6
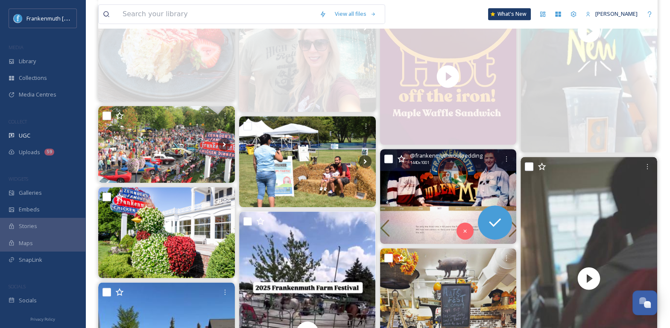
scroll to position [766, 0]
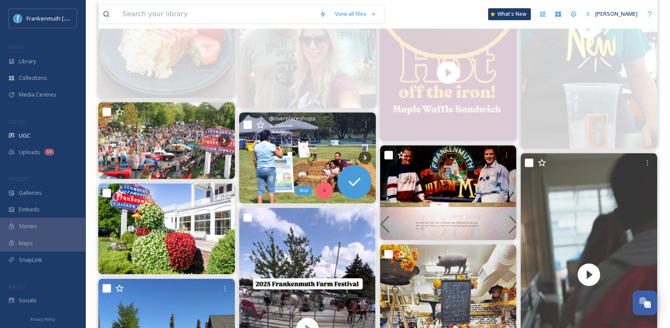
click at [326, 192] on icon at bounding box center [324, 190] width 6 height 6
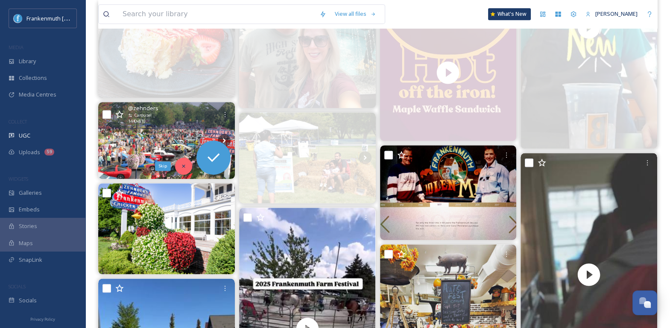
click at [181, 168] on div "Skip" at bounding box center [183, 166] width 17 height 17
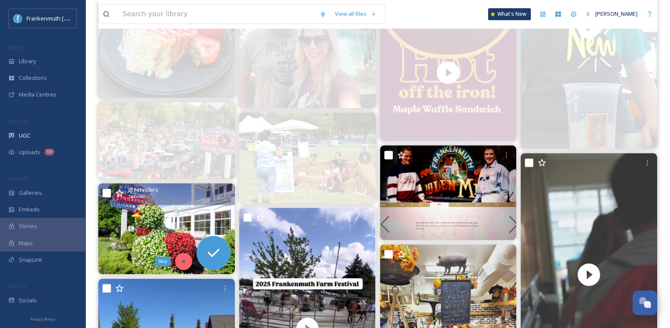
click at [181, 265] on div "Skip" at bounding box center [183, 261] width 17 height 17
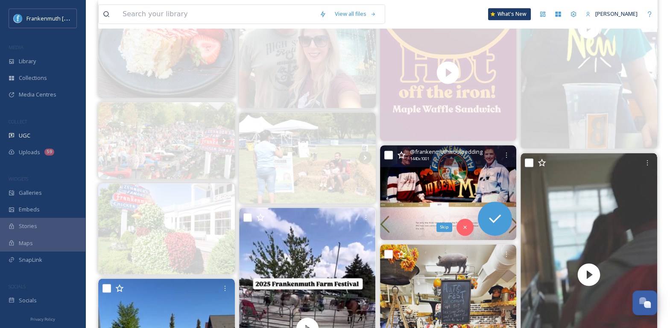
click at [464, 226] on icon at bounding box center [465, 227] width 6 height 6
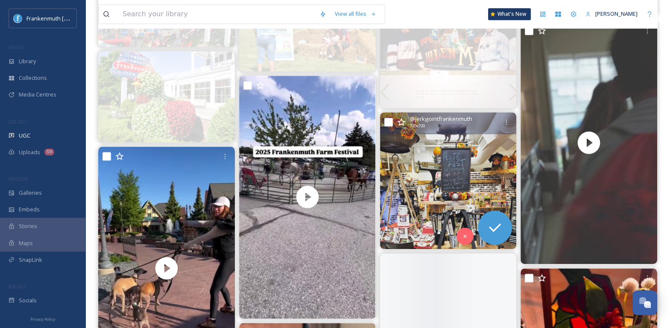
scroll to position [900, 0]
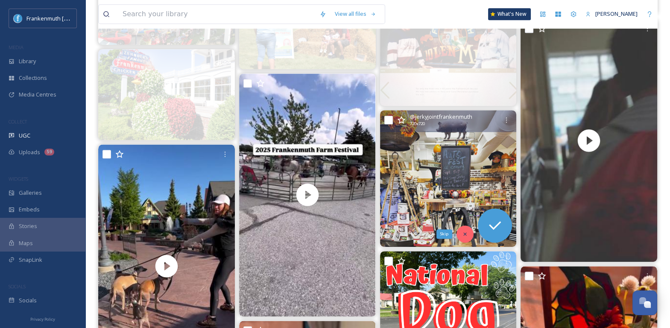
click at [467, 231] on icon at bounding box center [465, 234] width 6 height 6
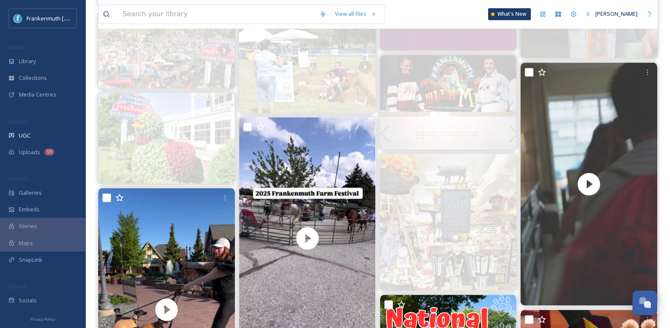
scroll to position [856, 0]
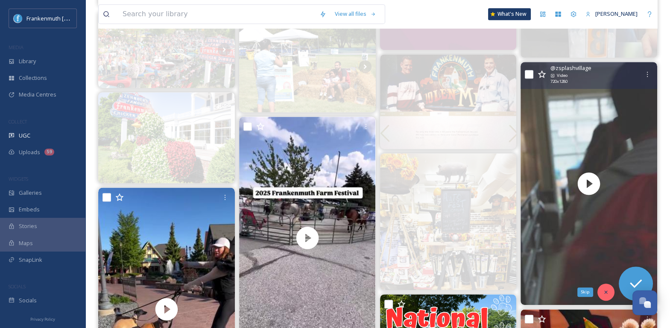
click at [608, 289] on icon at bounding box center [606, 292] width 6 height 6
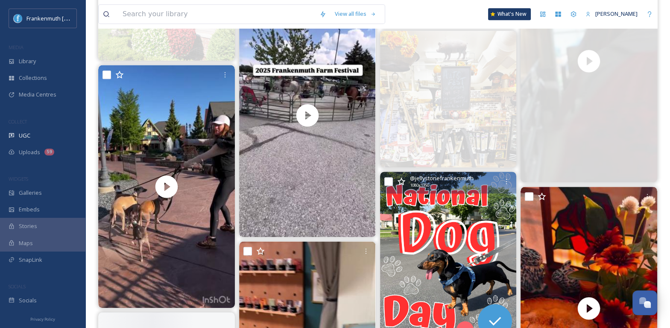
scroll to position [980, 0]
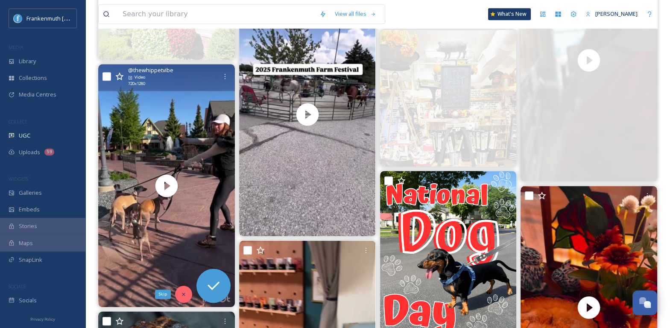
click at [182, 295] on icon at bounding box center [184, 294] width 6 height 6
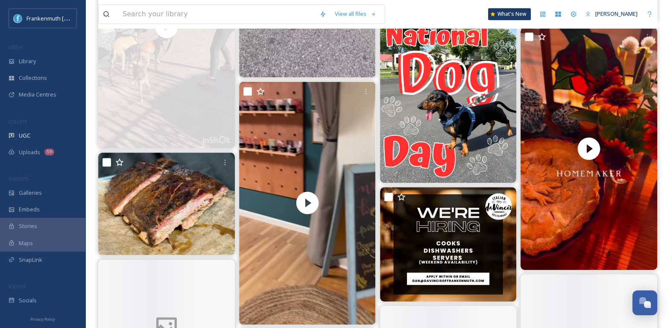
scroll to position [1200, 0]
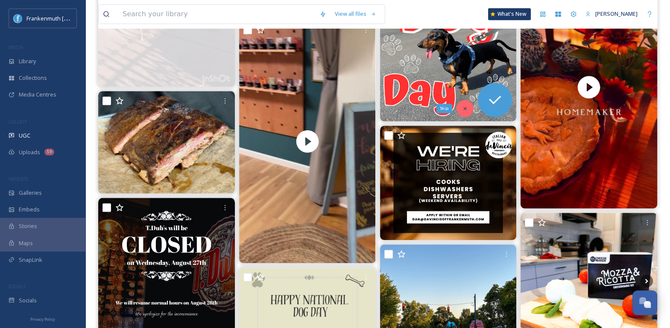
click at [465, 113] on div "Skip" at bounding box center [464, 108] width 17 height 17
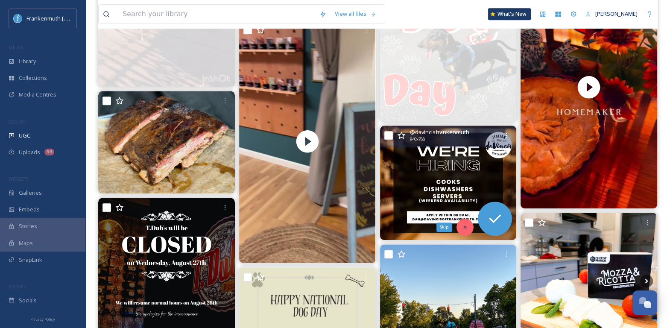
click at [465, 225] on icon at bounding box center [465, 227] width 6 height 6
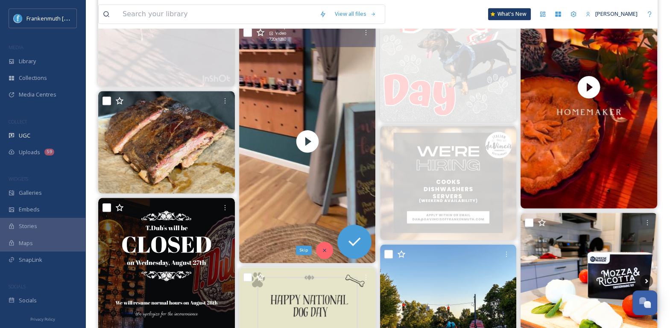
click at [326, 247] on icon at bounding box center [324, 250] width 6 height 6
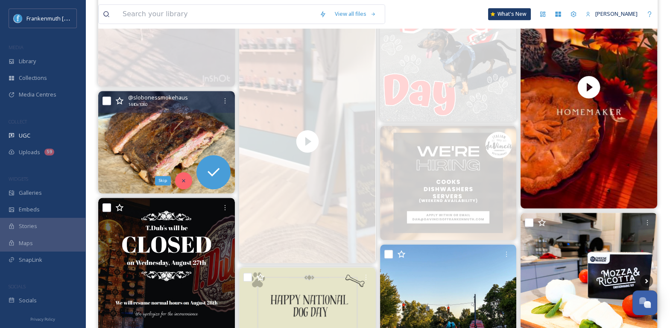
click at [184, 178] on icon at bounding box center [184, 181] width 6 height 6
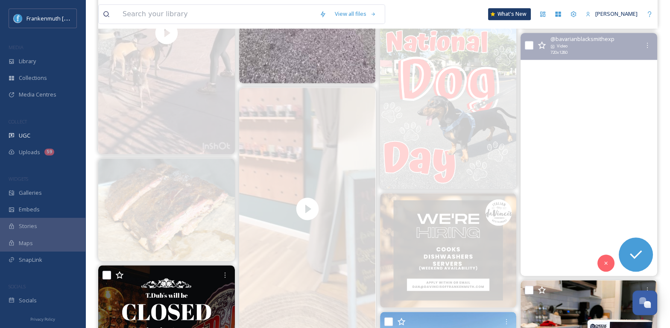
scroll to position [1132, 0]
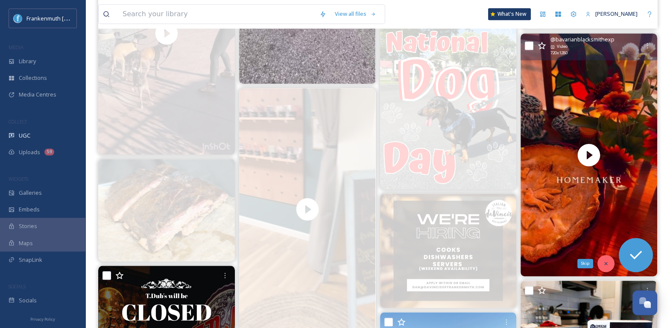
click at [606, 266] on div "Skip" at bounding box center [605, 263] width 17 height 17
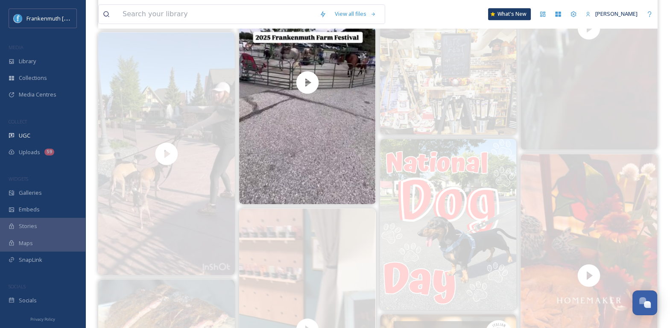
scroll to position [950, 0]
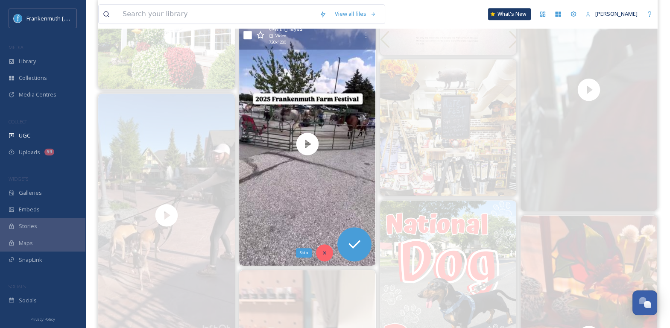
click at [324, 257] on div "Skip" at bounding box center [324, 252] width 17 height 17
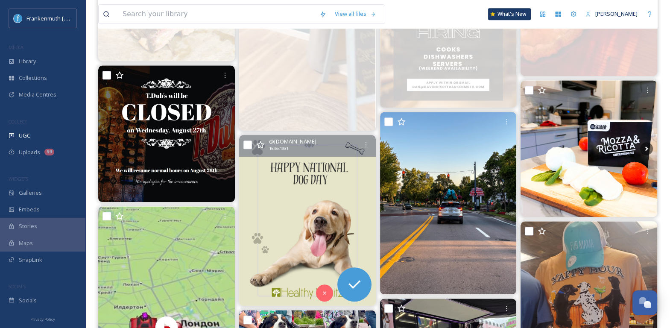
scroll to position [1333, 0]
click at [324, 290] on icon at bounding box center [324, 292] width 6 height 6
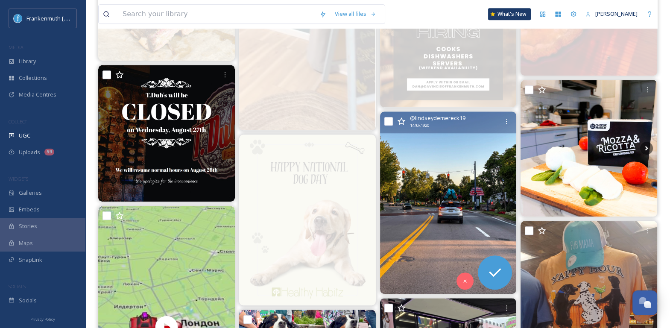
click at [459, 162] on img at bounding box center [448, 202] width 137 height 182
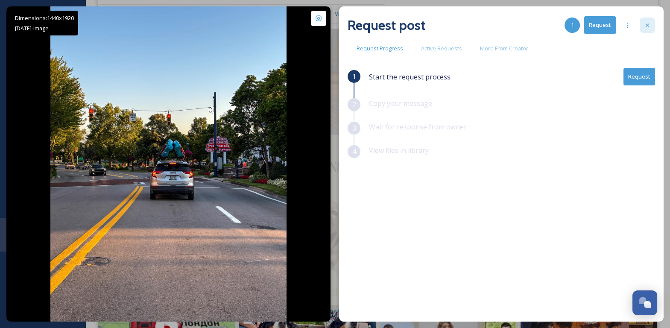
click at [647, 29] on div at bounding box center [647, 25] width 15 height 15
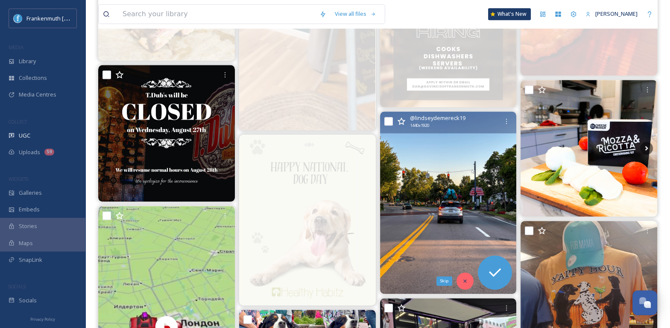
click at [462, 283] on div "Skip" at bounding box center [464, 280] width 17 height 17
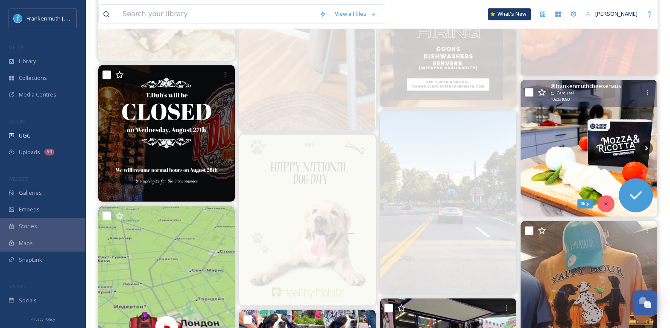
click at [606, 199] on div "Skip" at bounding box center [605, 203] width 17 height 17
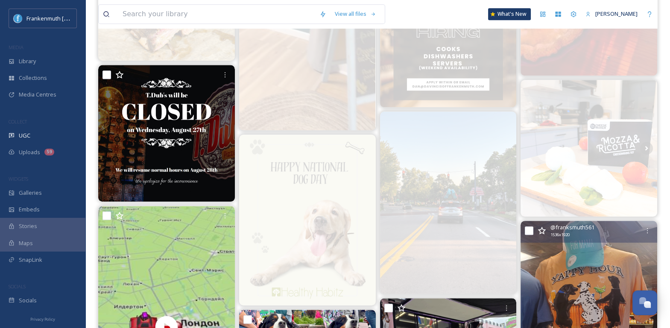
scroll to position [1403, 0]
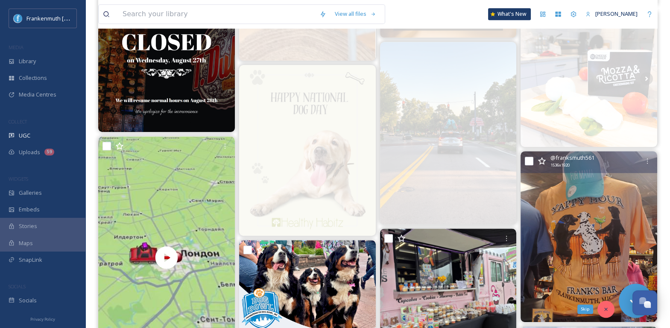
click at [604, 309] on icon at bounding box center [606, 309] width 6 height 6
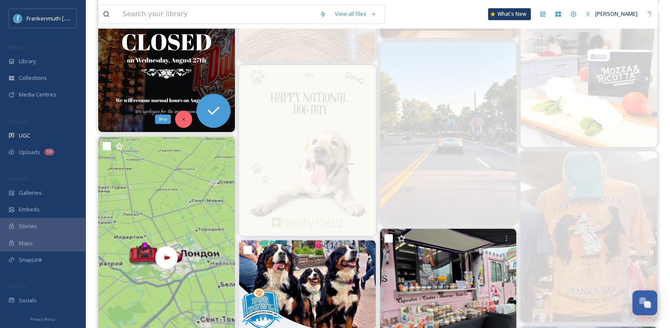
click at [186, 120] on icon at bounding box center [184, 119] width 6 height 6
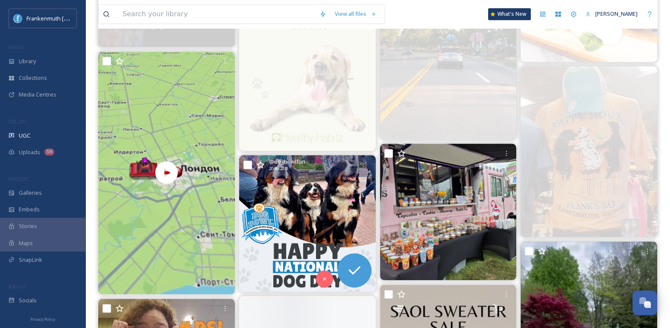
scroll to position [1489, 0]
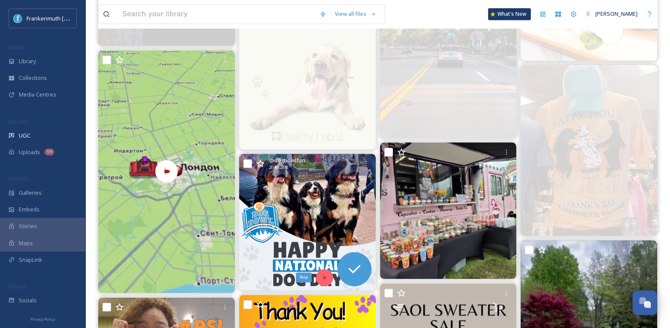
click at [324, 281] on div "Skip" at bounding box center [324, 277] width 17 height 17
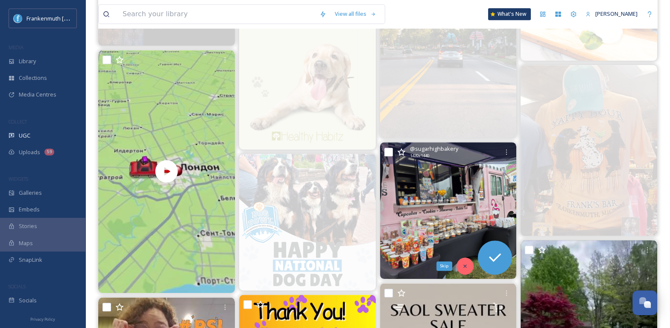
click at [466, 266] on icon at bounding box center [465, 265] width 3 height 3
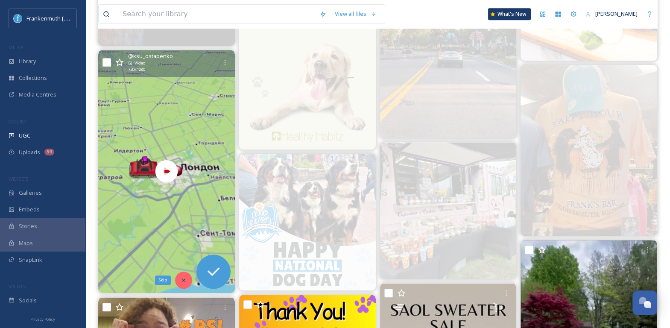
click at [183, 273] on div "Skip" at bounding box center [183, 280] width 17 height 17
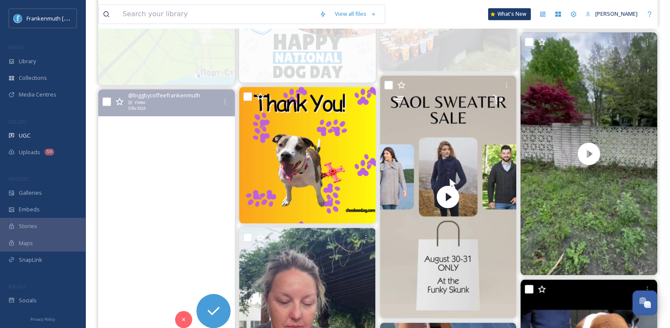
scroll to position [1697, 0]
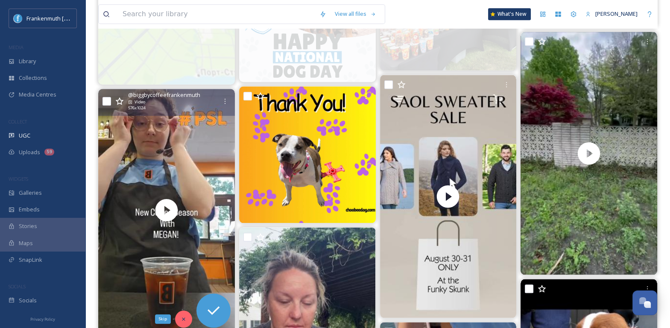
click at [184, 321] on div "Skip" at bounding box center [183, 318] width 17 height 17
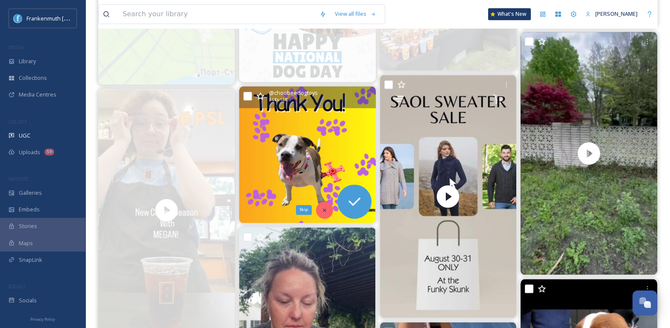
click at [323, 210] on icon at bounding box center [324, 209] width 3 height 3
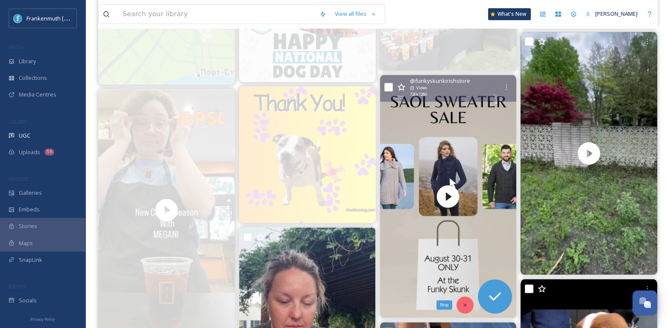
click at [466, 310] on div "Skip" at bounding box center [464, 304] width 17 height 17
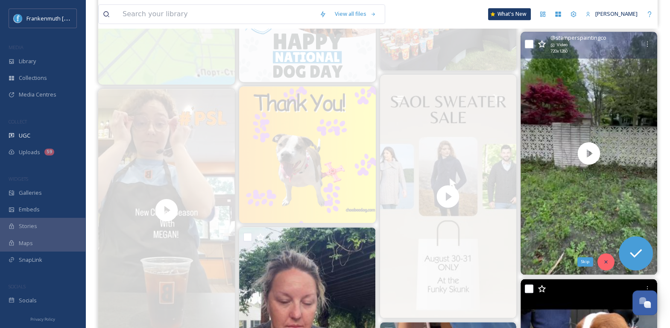
click at [606, 259] on icon at bounding box center [606, 262] width 6 height 6
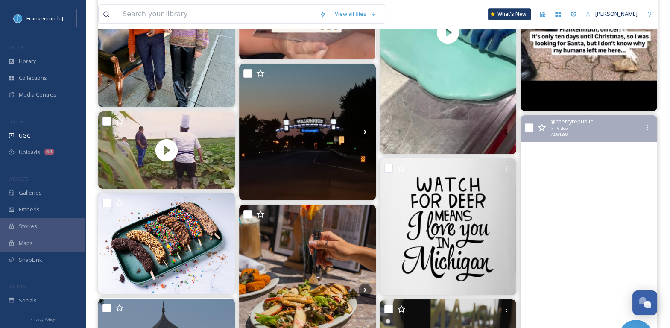
scroll to position [1965, 0]
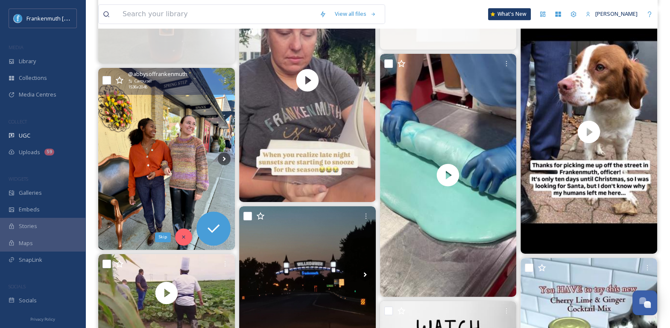
click at [187, 240] on div "Skip" at bounding box center [183, 236] width 17 height 17
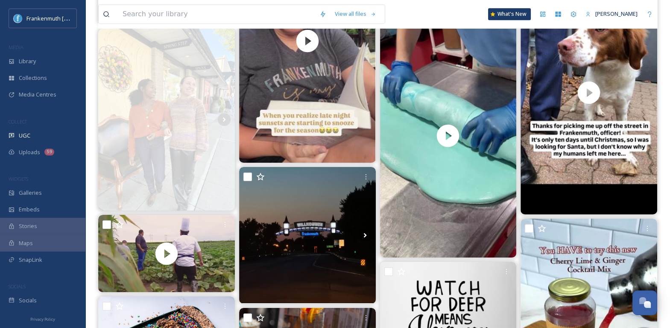
scroll to position [2011, 0]
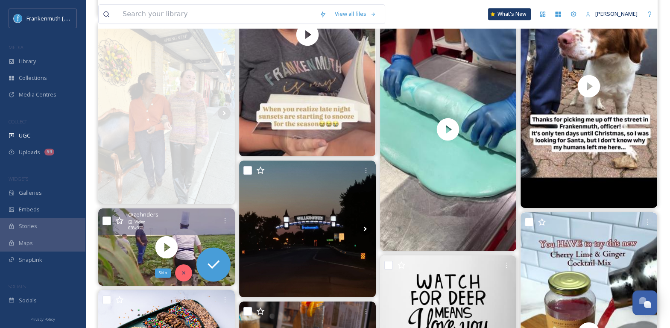
click at [181, 276] on div "Skip" at bounding box center [183, 272] width 17 height 17
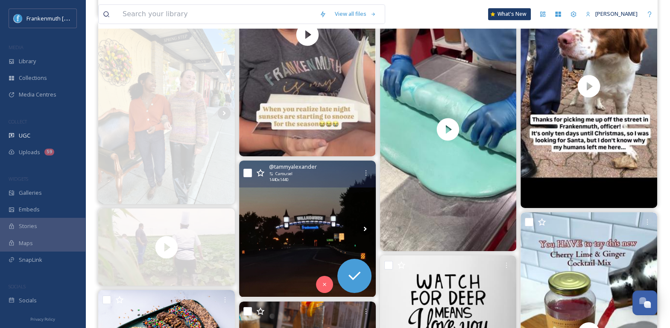
click at [300, 254] on img at bounding box center [307, 229] width 137 height 137
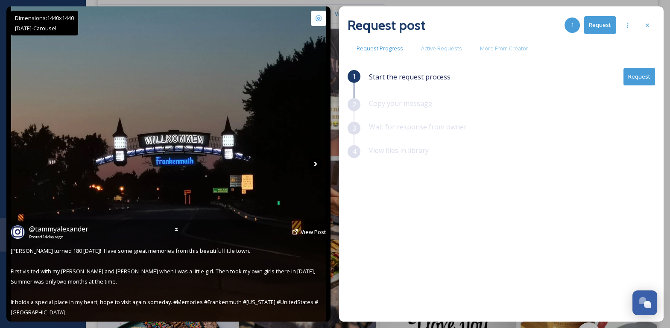
click at [312, 165] on icon at bounding box center [315, 164] width 13 height 13
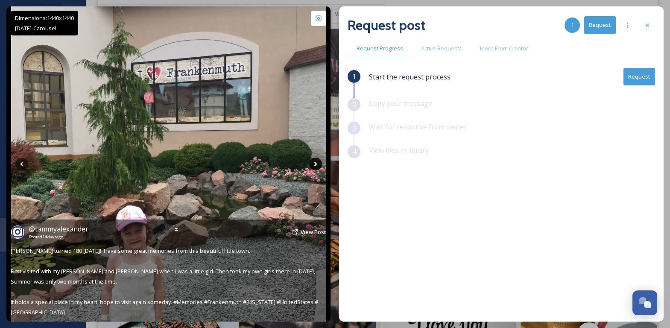
click at [312, 165] on icon at bounding box center [315, 164] width 13 height 13
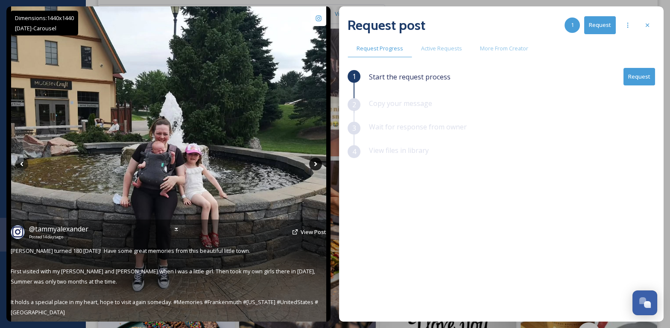
click at [312, 165] on icon at bounding box center [315, 164] width 13 height 13
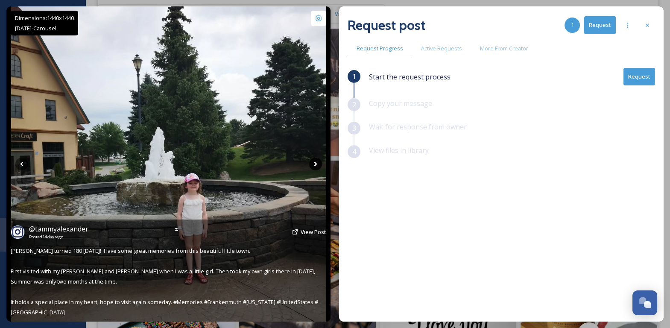
click at [312, 165] on icon at bounding box center [315, 164] width 13 height 13
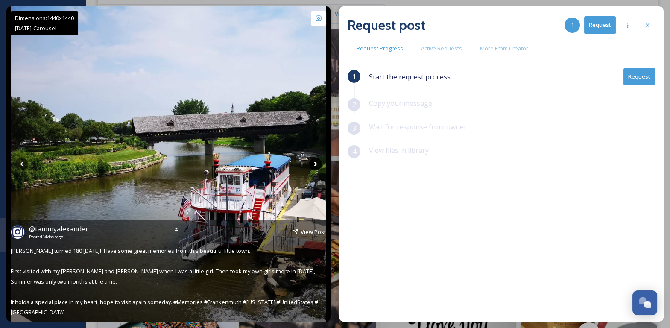
click at [312, 165] on icon at bounding box center [315, 164] width 13 height 13
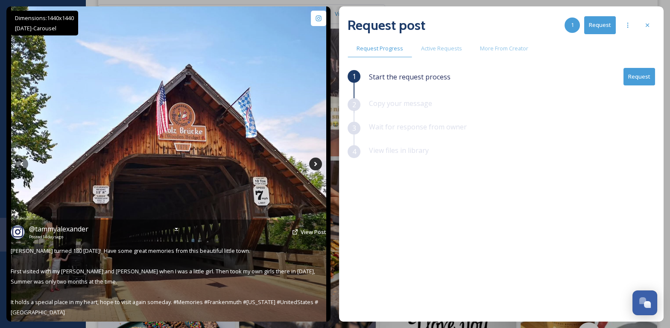
click at [312, 165] on icon at bounding box center [315, 164] width 13 height 13
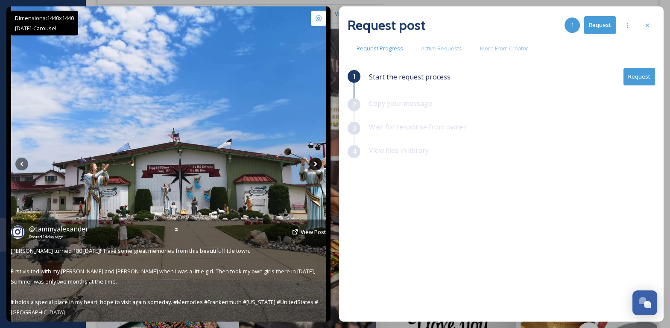
click at [312, 165] on icon at bounding box center [315, 164] width 13 height 13
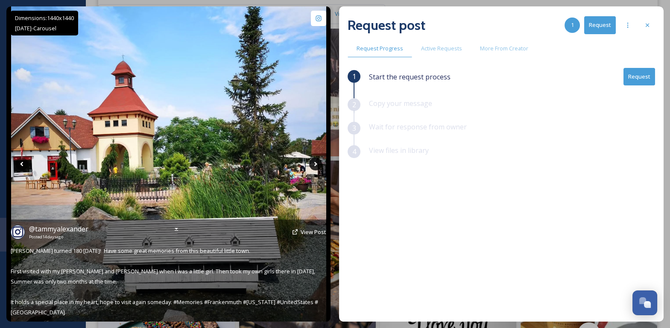
click at [312, 165] on icon at bounding box center [315, 164] width 13 height 13
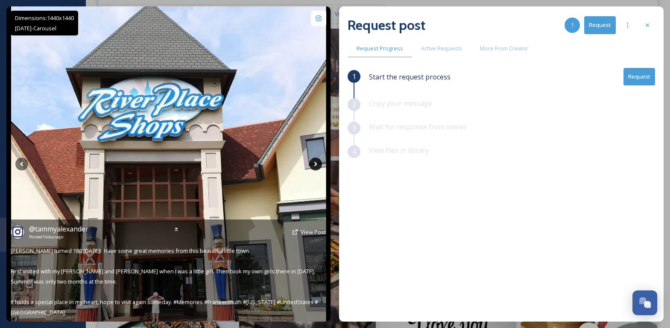
click at [312, 165] on icon at bounding box center [315, 164] width 13 height 13
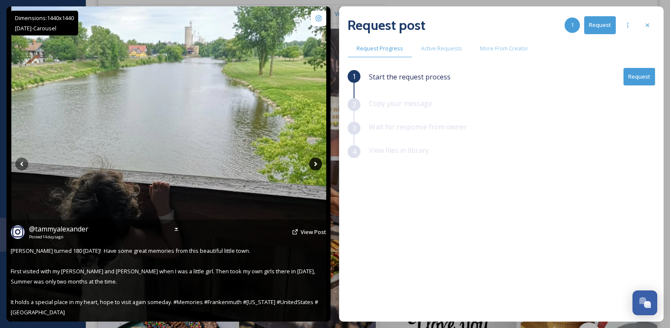
click at [312, 165] on icon at bounding box center [315, 164] width 13 height 13
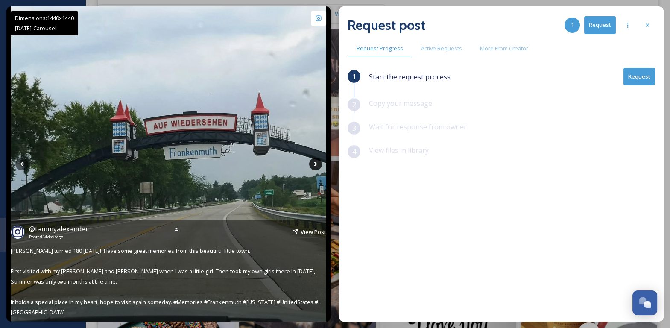
click at [312, 165] on icon at bounding box center [315, 164] width 13 height 13
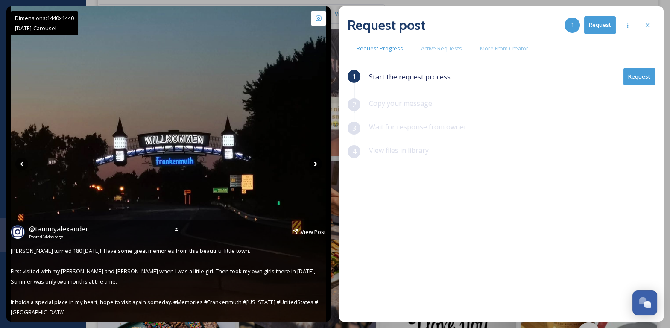
click at [312, 165] on icon at bounding box center [315, 164] width 13 height 13
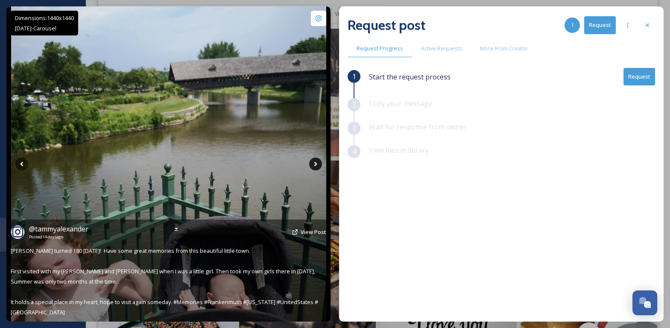
click at [312, 165] on icon at bounding box center [315, 164] width 13 height 13
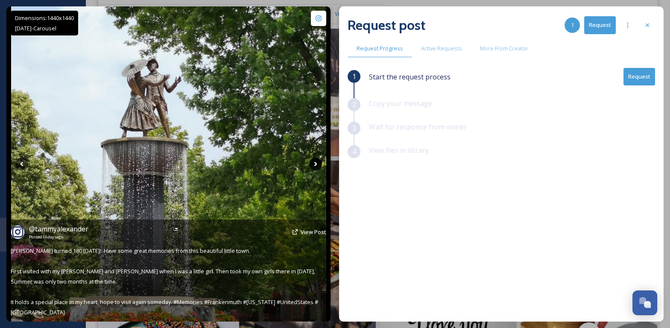
click at [312, 165] on icon at bounding box center [315, 164] width 13 height 13
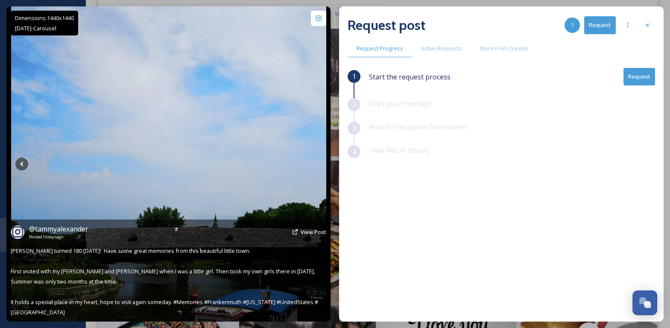
click at [312, 165] on icon at bounding box center [315, 164] width 13 height 13
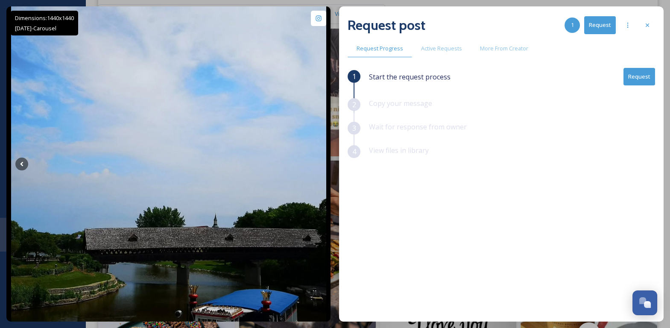
click at [632, 79] on button "Request" at bounding box center [639, 77] width 32 height 18
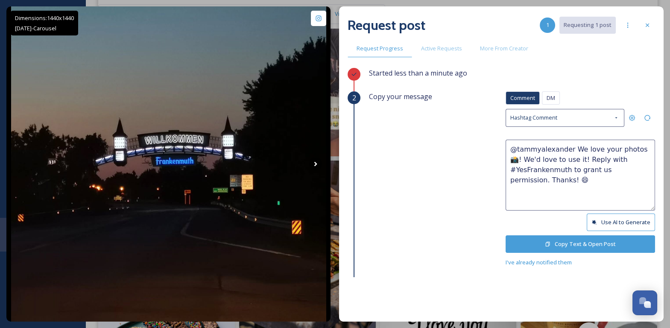
click at [567, 158] on textarea "@tammyalexander We love your photos 📸! We'd love to use it! Reply with #YesFran…" at bounding box center [580, 175] width 149 height 71
type textarea "@tammyalexander We love your photos 📸! We'd love to use them! Reply with #YesFr…"
click at [586, 242] on button "Copy Text & Open Post" at bounding box center [580, 244] width 149 height 18
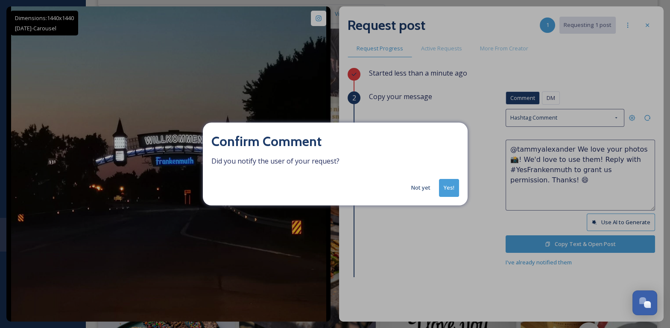
click at [451, 191] on button "Yes!" at bounding box center [449, 188] width 20 height 18
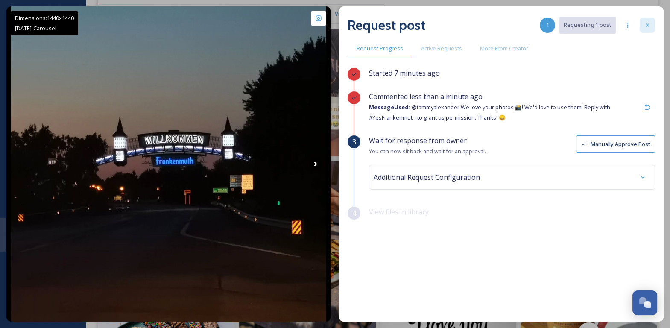
click at [649, 26] on icon at bounding box center [647, 25] width 7 height 7
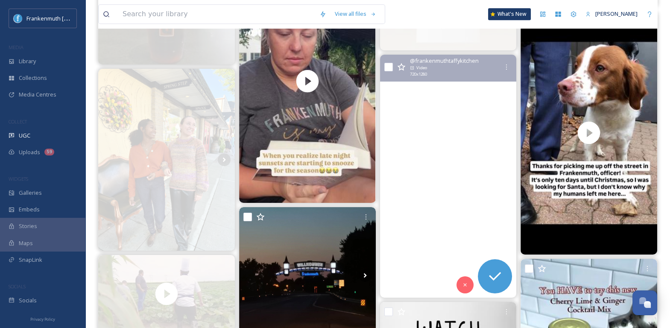
scroll to position [1962, 0]
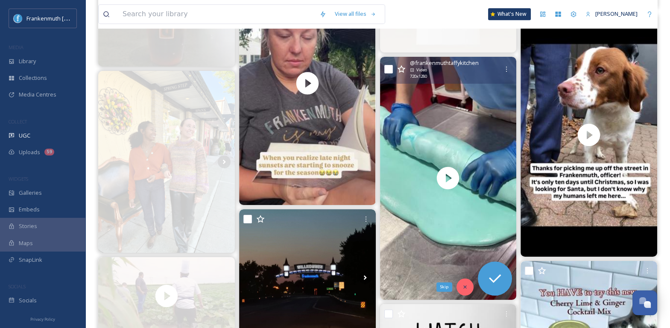
click at [463, 289] on icon at bounding box center [465, 287] width 6 height 6
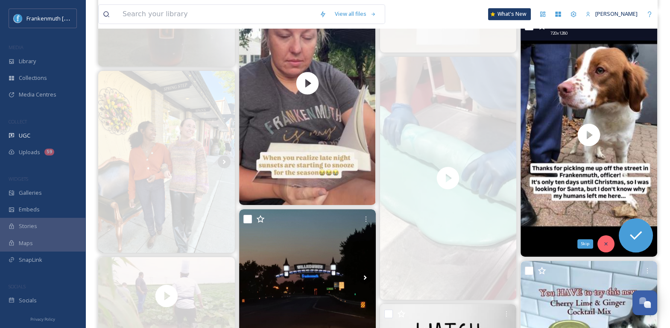
click at [605, 241] on icon at bounding box center [606, 244] width 6 height 6
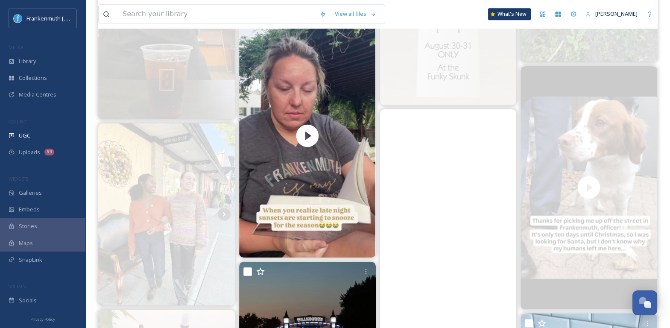
scroll to position [1907, 0]
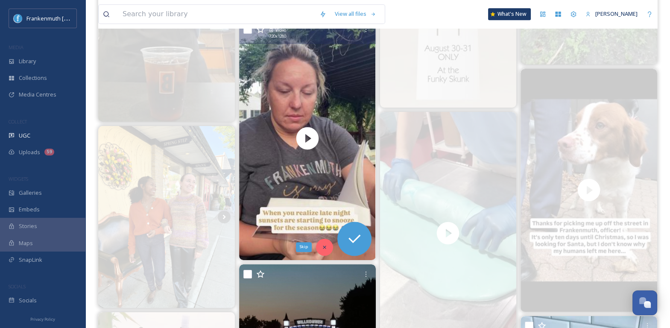
click at [327, 247] on icon at bounding box center [324, 247] width 6 height 6
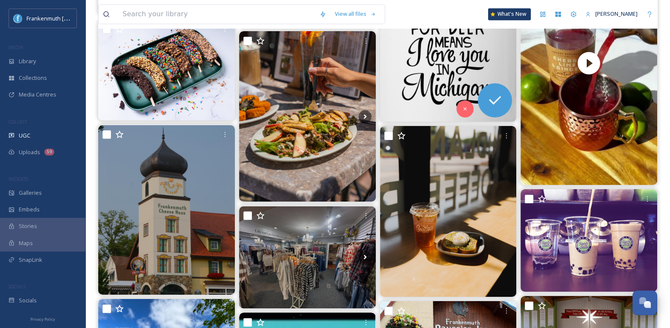
scroll to position [2282, 0]
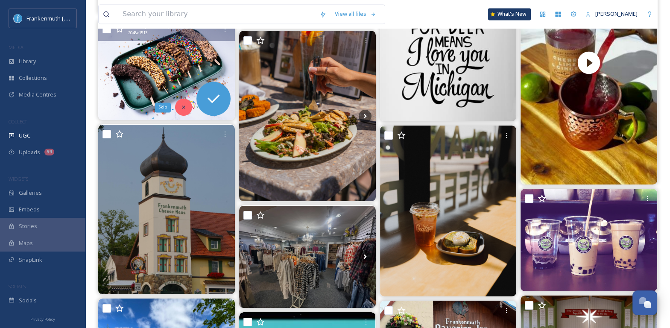
click at [187, 102] on div "Skip" at bounding box center [183, 107] width 17 height 17
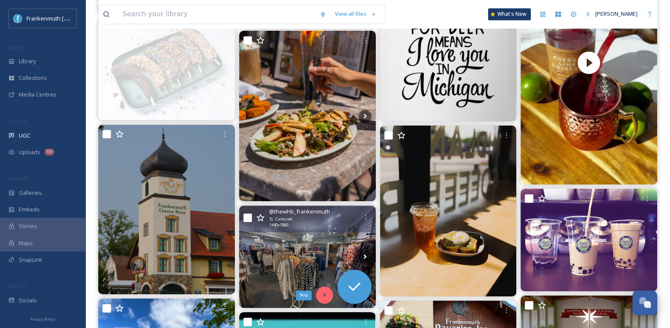
click at [326, 296] on icon at bounding box center [324, 295] width 6 height 6
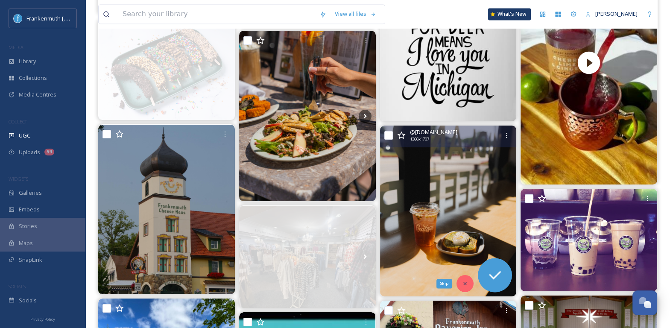
click at [463, 278] on div "Skip" at bounding box center [464, 283] width 17 height 17
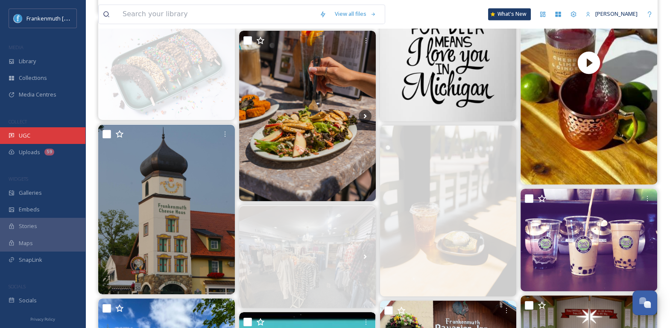
click at [47, 142] on div "UGC" at bounding box center [42, 135] width 85 height 17
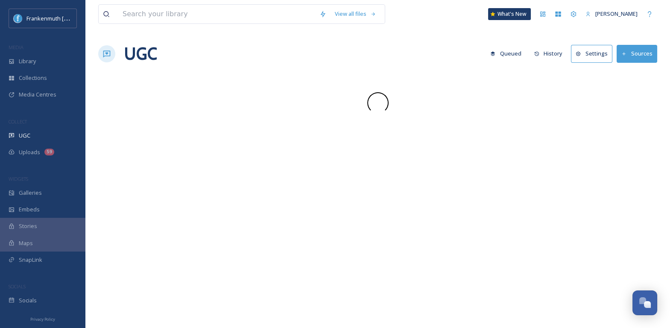
click at [47, 142] on div "UGC" at bounding box center [42, 135] width 85 height 17
